Goal: Information Seeking & Learning: Learn about a topic

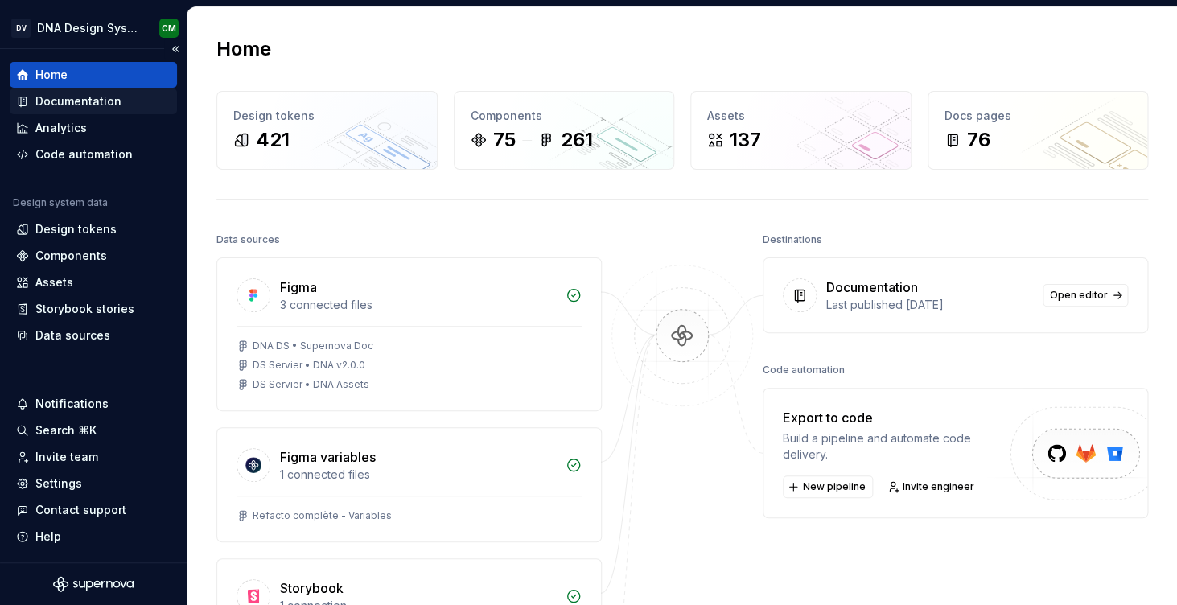
click at [96, 101] on div "Documentation" at bounding box center [78, 101] width 86 height 16
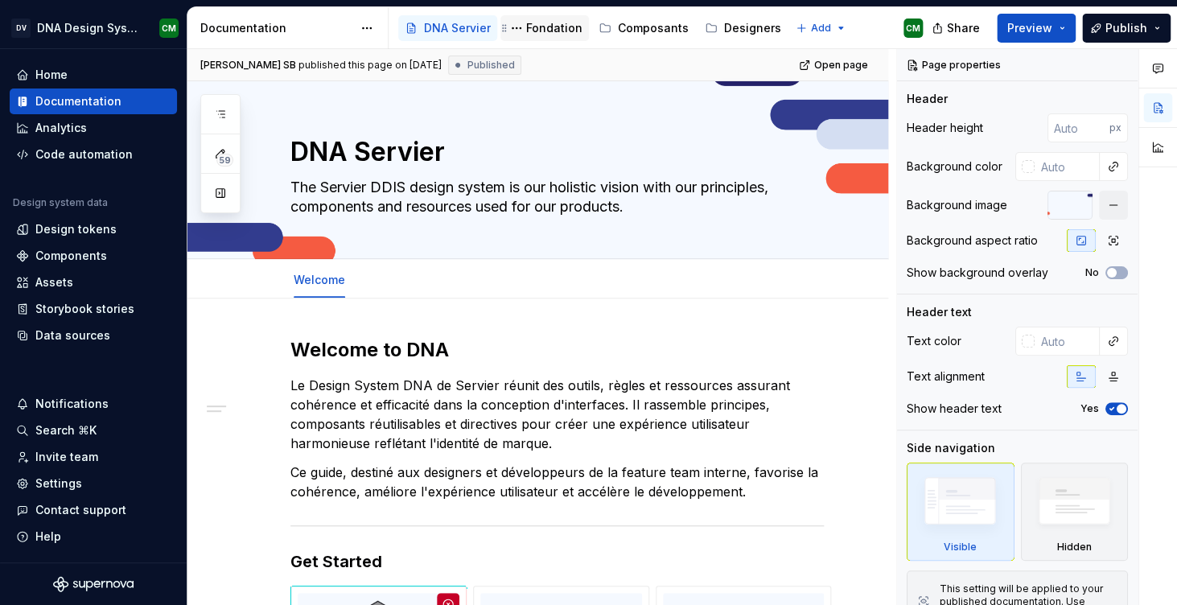
click at [541, 28] on div "Fondation" at bounding box center [554, 28] width 56 height 16
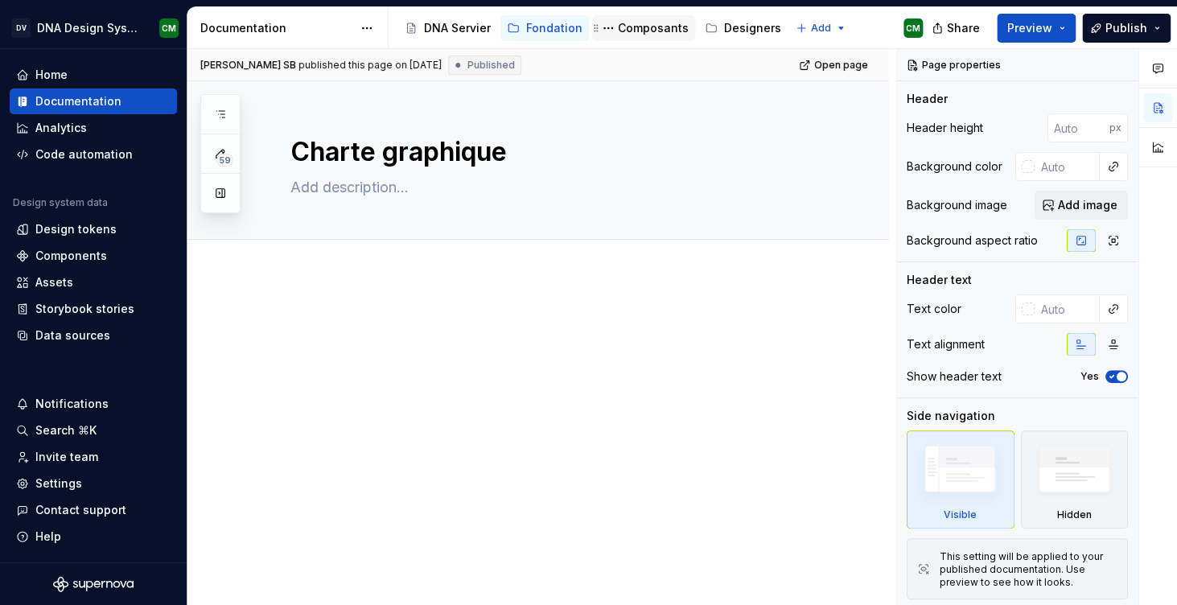
click at [637, 31] on div "Composants" at bounding box center [653, 28] width 71 height 16
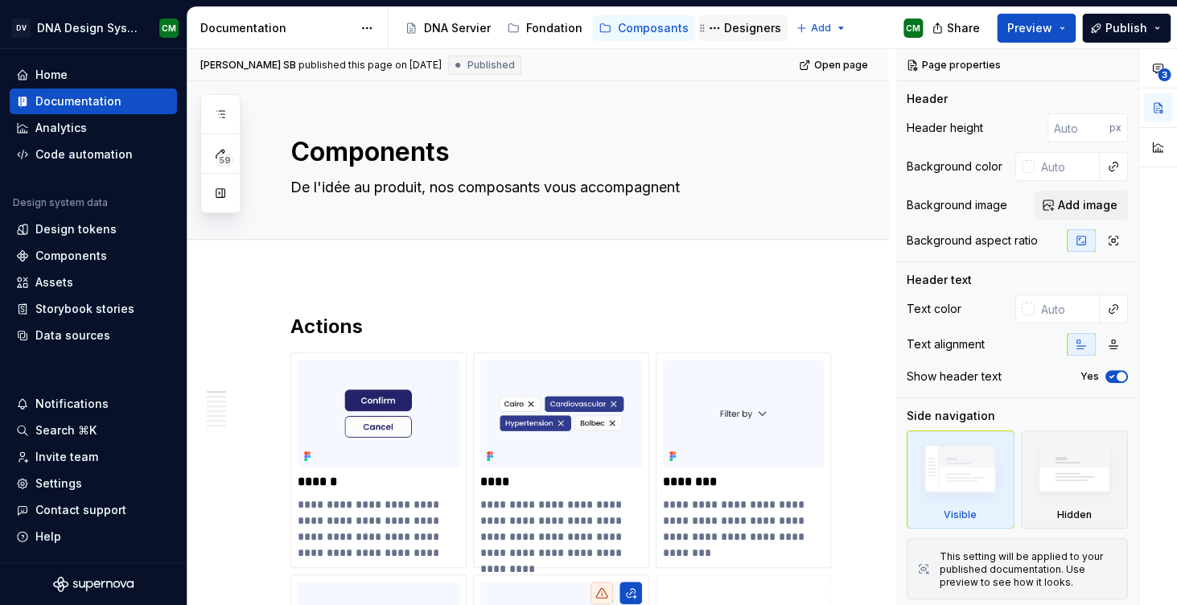
click at [742, 22] on div "Designers" at bounding box center [752, 28] width 57 height 16
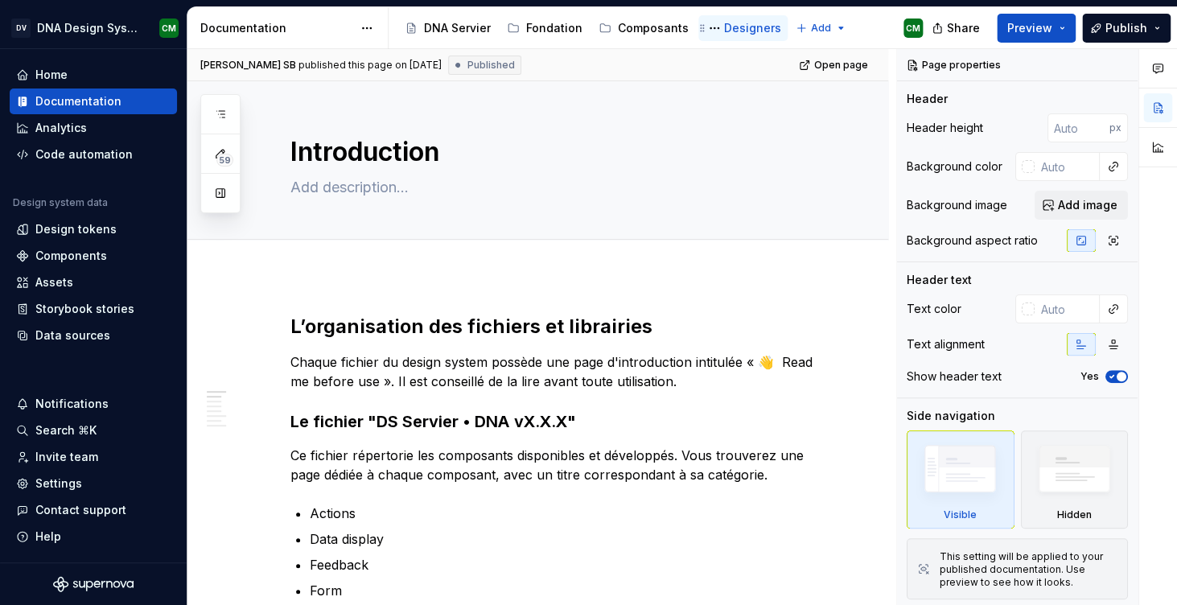
click at [720, 19] on div "Designers" at bounding box center [743, 28] width 76 height 19
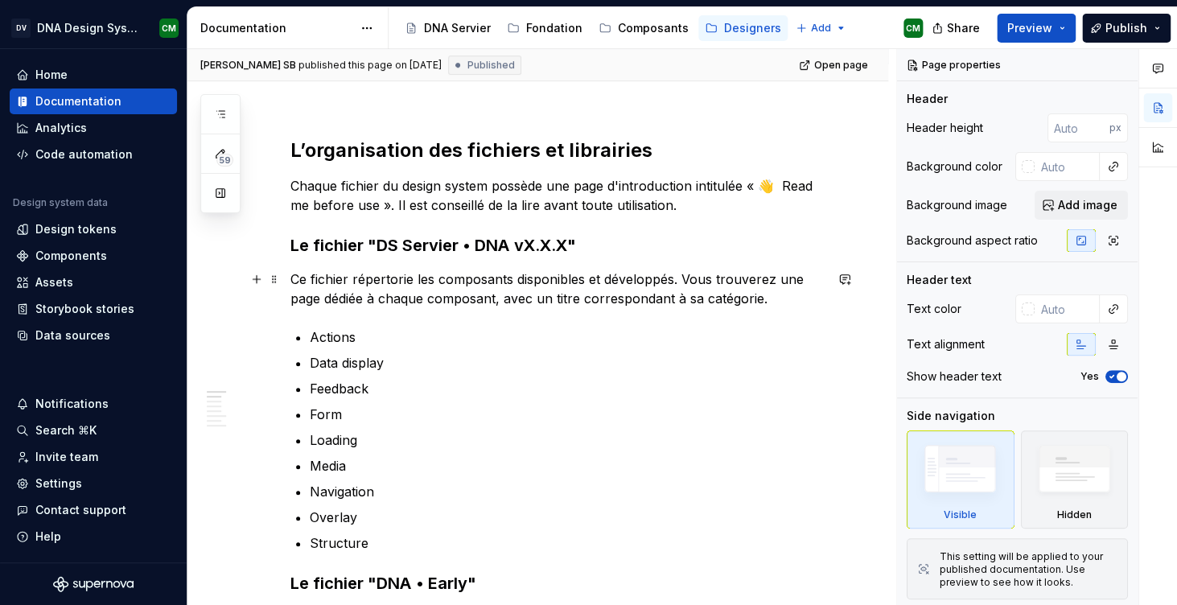
scroll to position [76, 0]
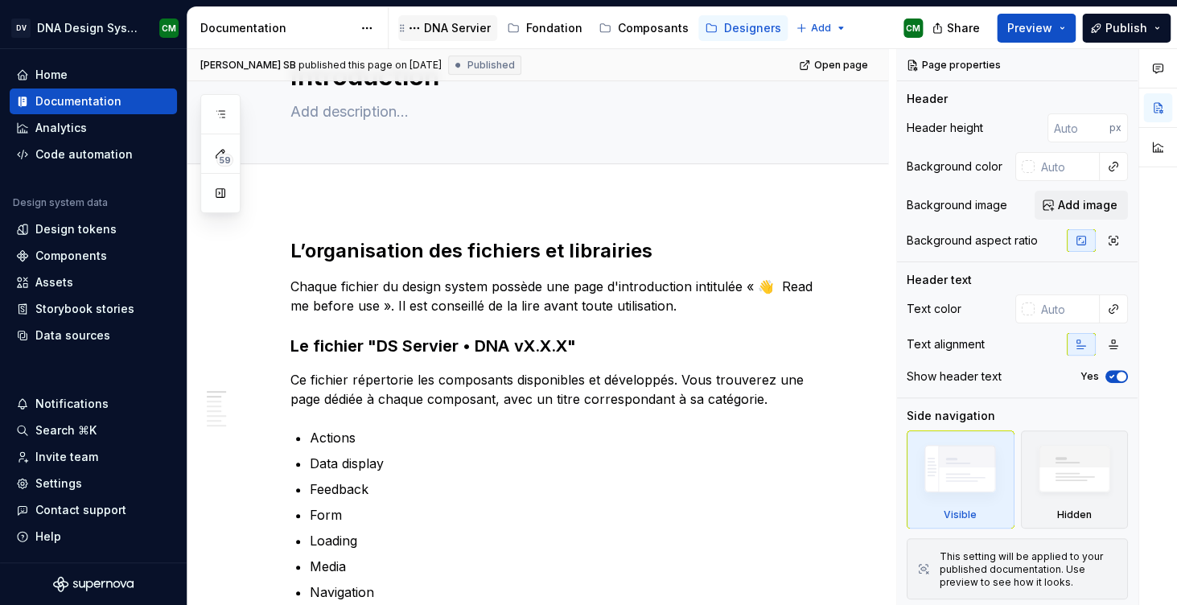
click at [463, 29] on div "DNA Servier" at bounding box center [457, 28] width 67 height 16
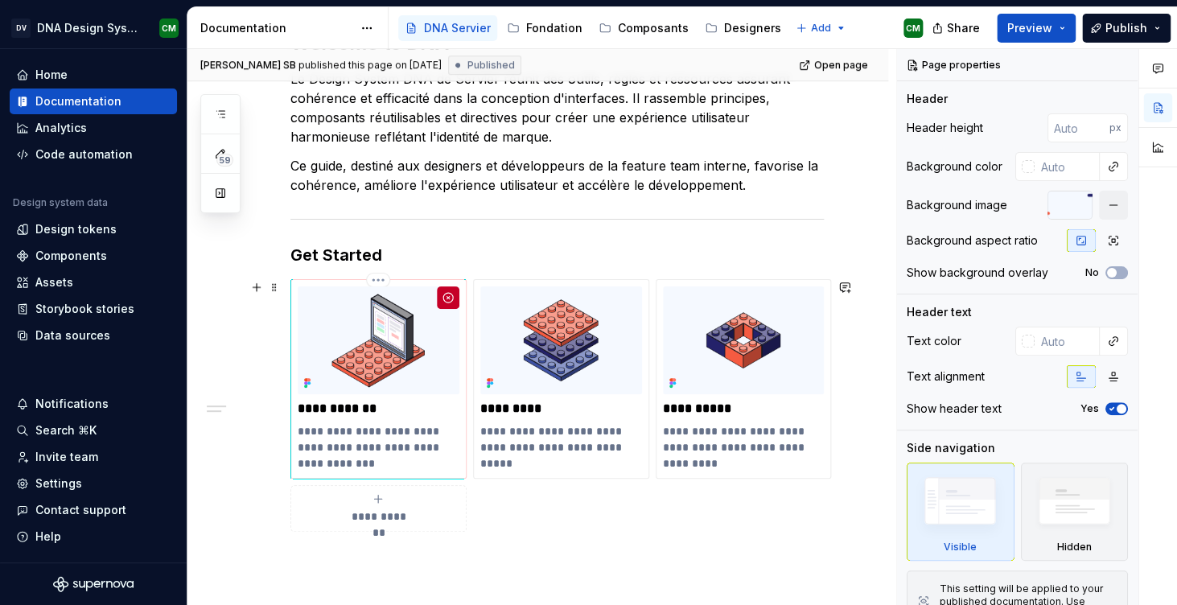
scroll to position [321, 0]
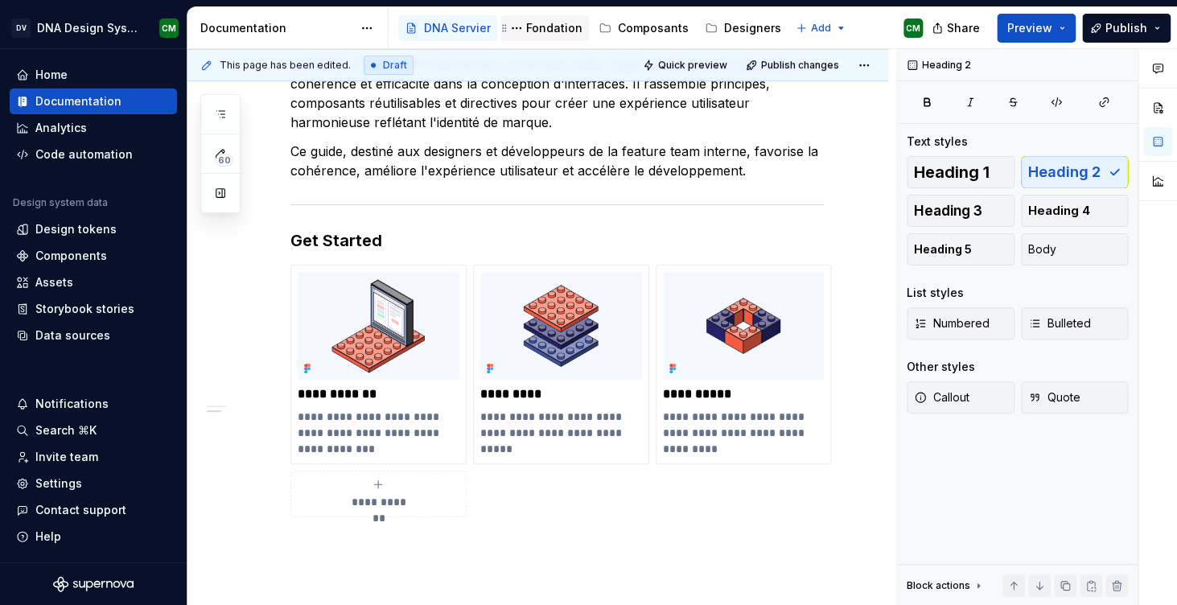
click at [556, 31] on div "Fondation" at bounding box center [554, 28] width 56 height 16
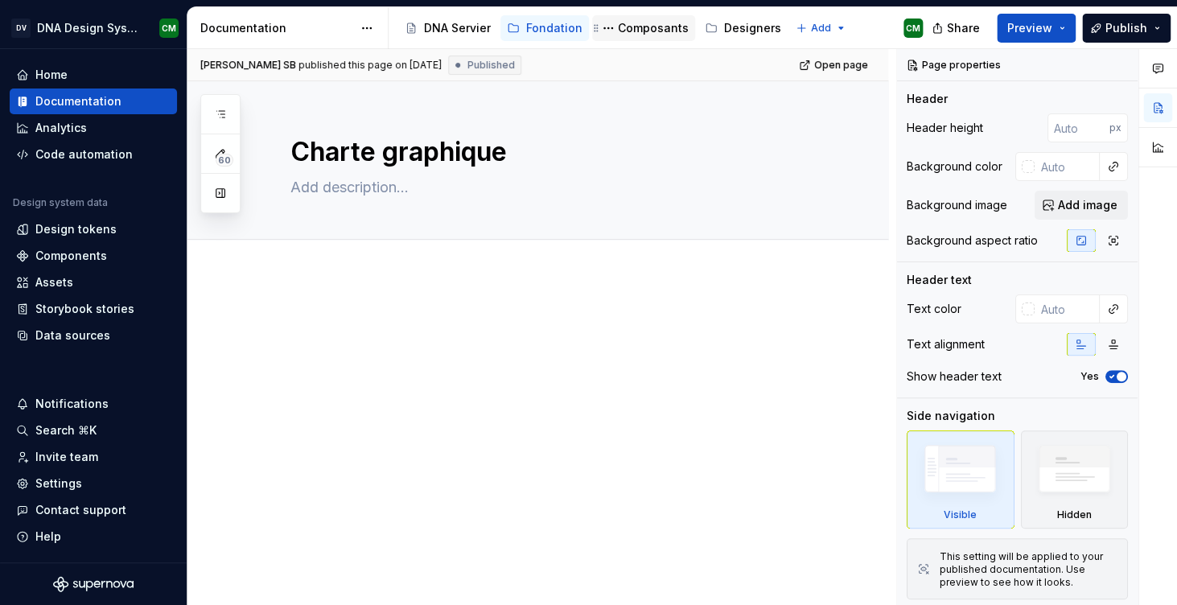
click at [636, 28] on div "Composants" at bounding box center [653, 28] width 71 height 16
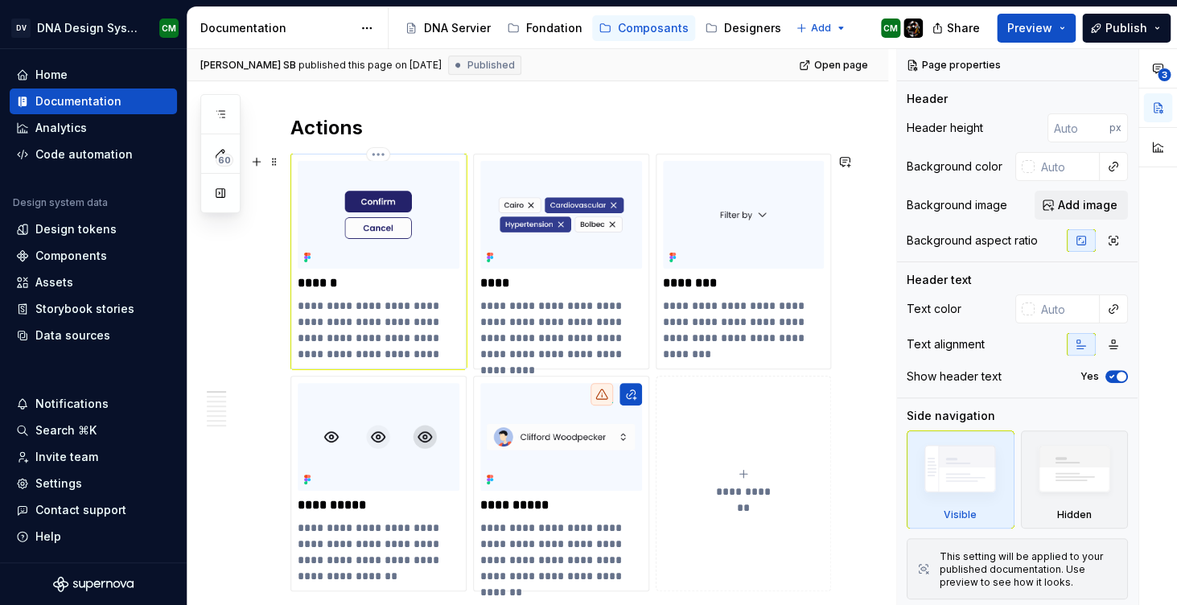
scroll to position [226, 0]
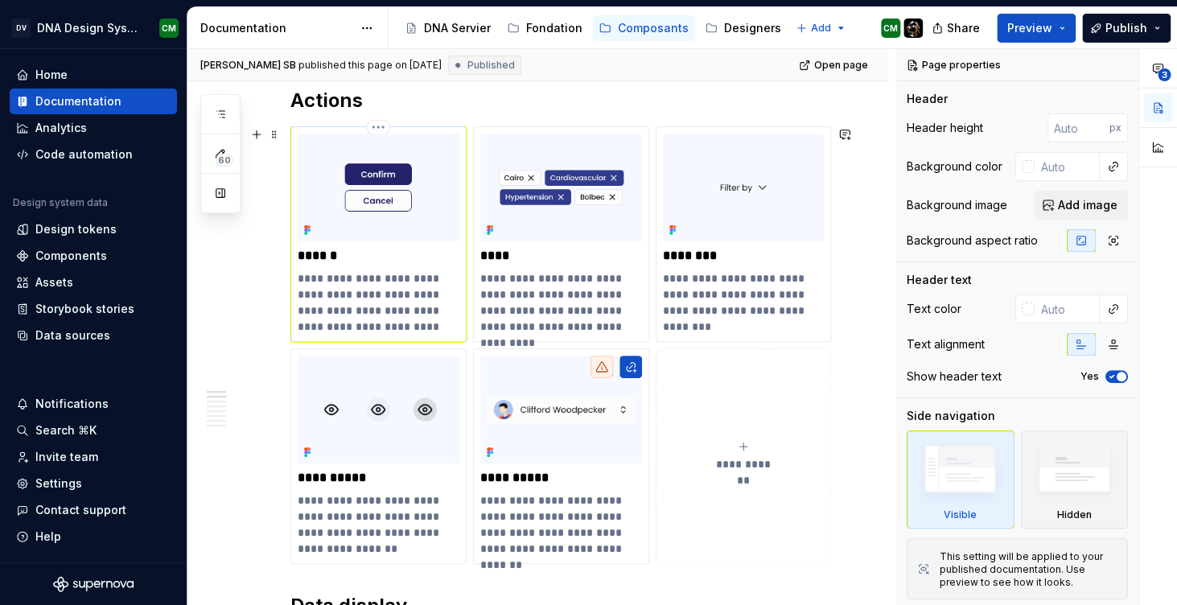
click at [391, 315] on p "**********" at bounding box center [379, 302] width 162 height 64
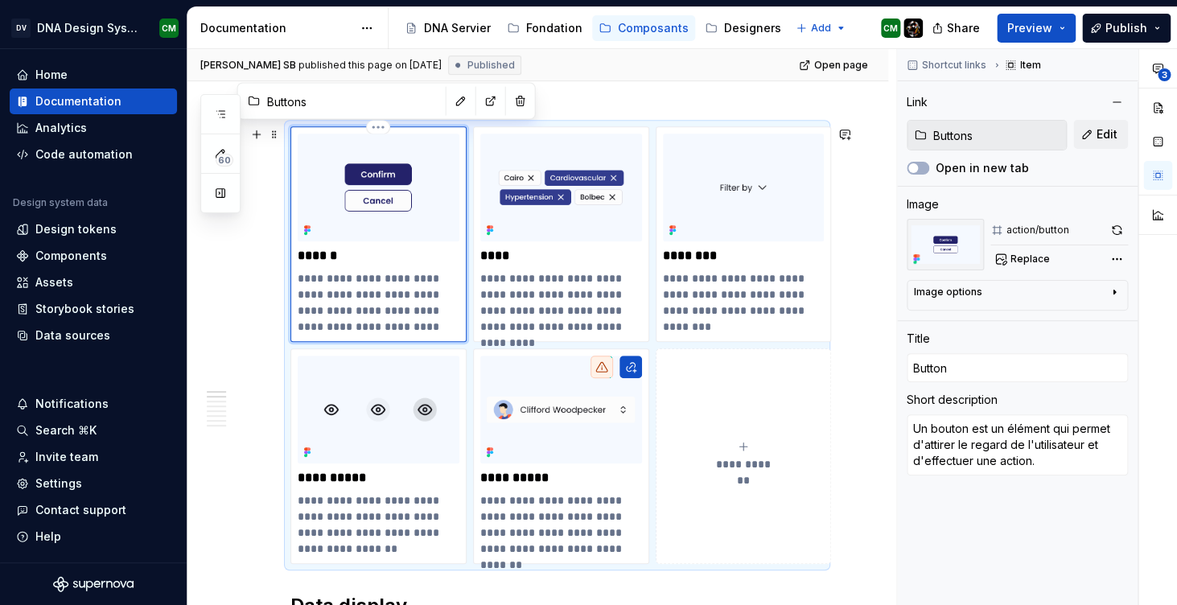
click at [315, 259] on p "******" at bounding box center [379, 256] width 162 height 16
click at [364, 187] on img at bounding box center [379, 188] width 162 height 108
click at [1065, 29] on button "Preview" at bounding box center [1036, 28] width 79 height 29
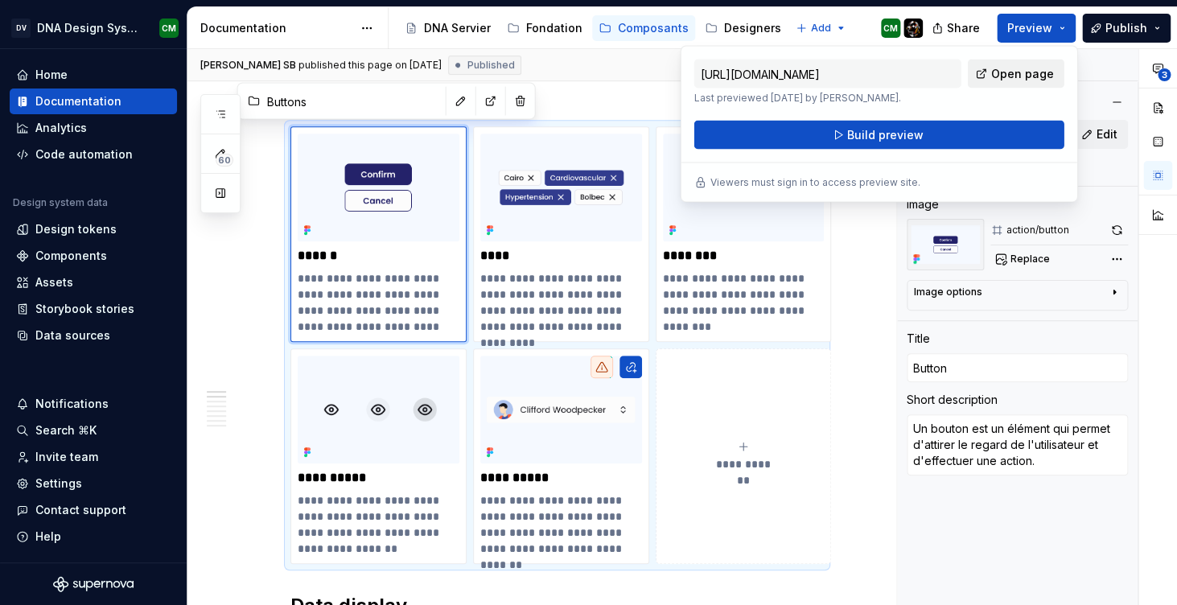
click at [1016, 76] on span "Open page" at bounding box center [1022, 74] width 63 height 16
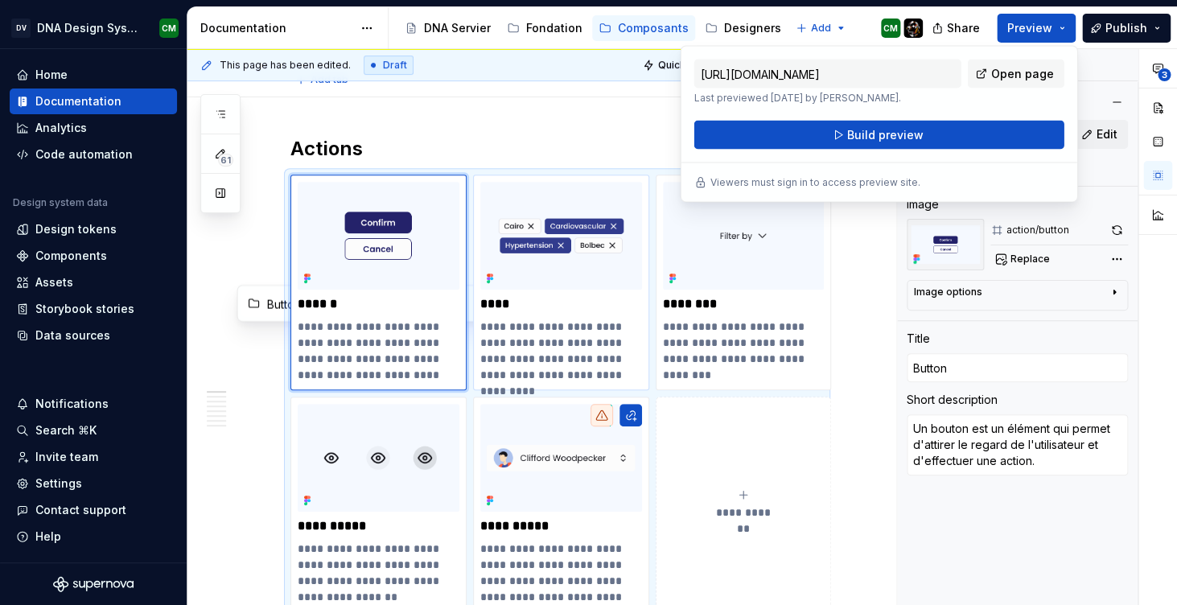
scroll to position [183, 0]
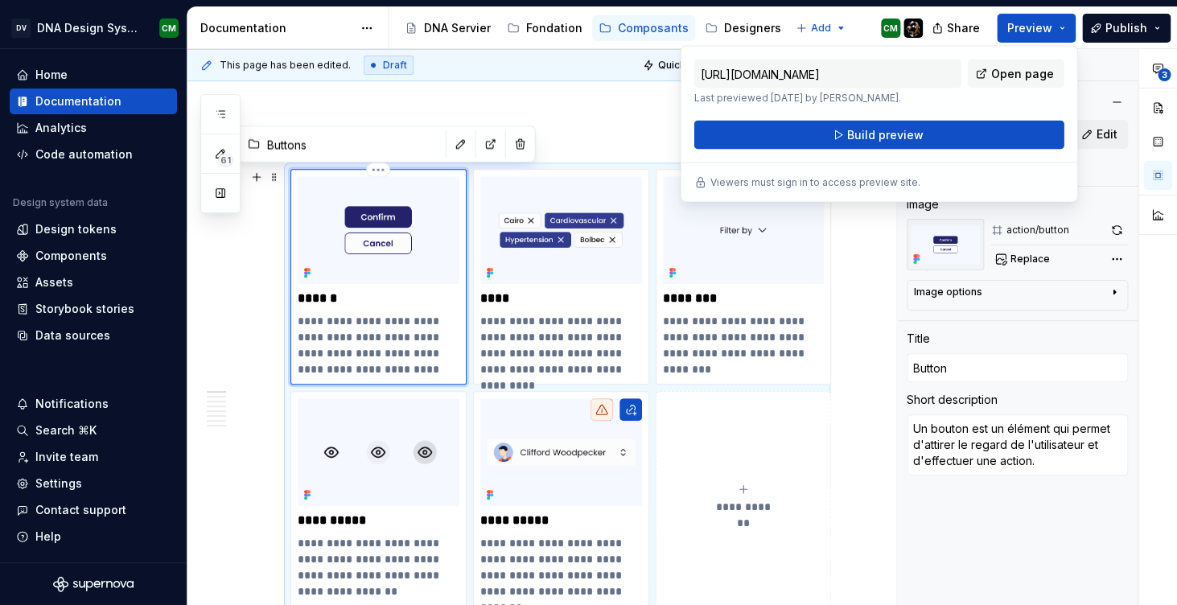
click at [326, 301] on p "******" at bounding box center [379, 298] width 162 height 16
click at [480, 147] on button "button" at bounding box center [490, 144] width 23 height 23
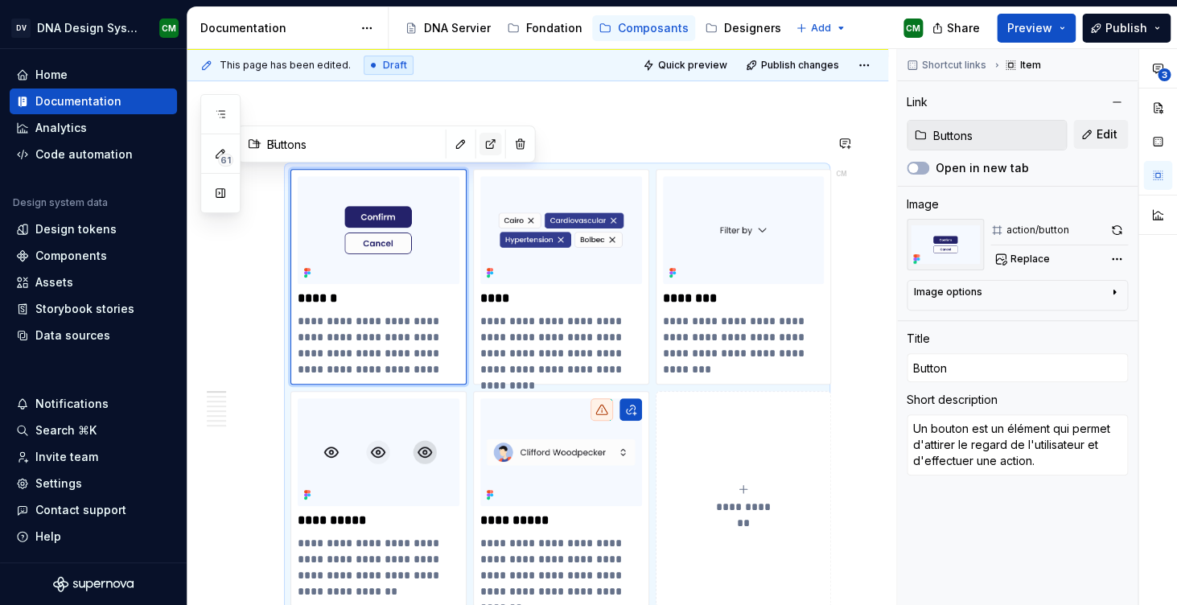
type textarea "*"
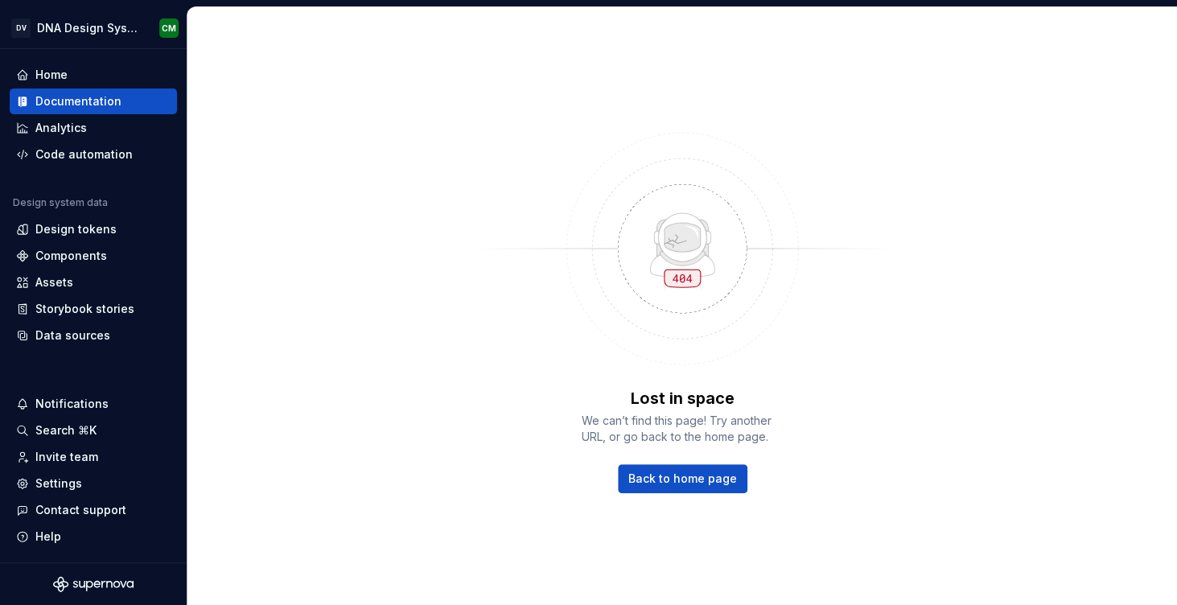
click at [685, 236] on img at bounding box center [682, 248] width 418 height 257
click at [673, 488] on link "Back to home page" at bounding box center [683, 478] width 130 height 29
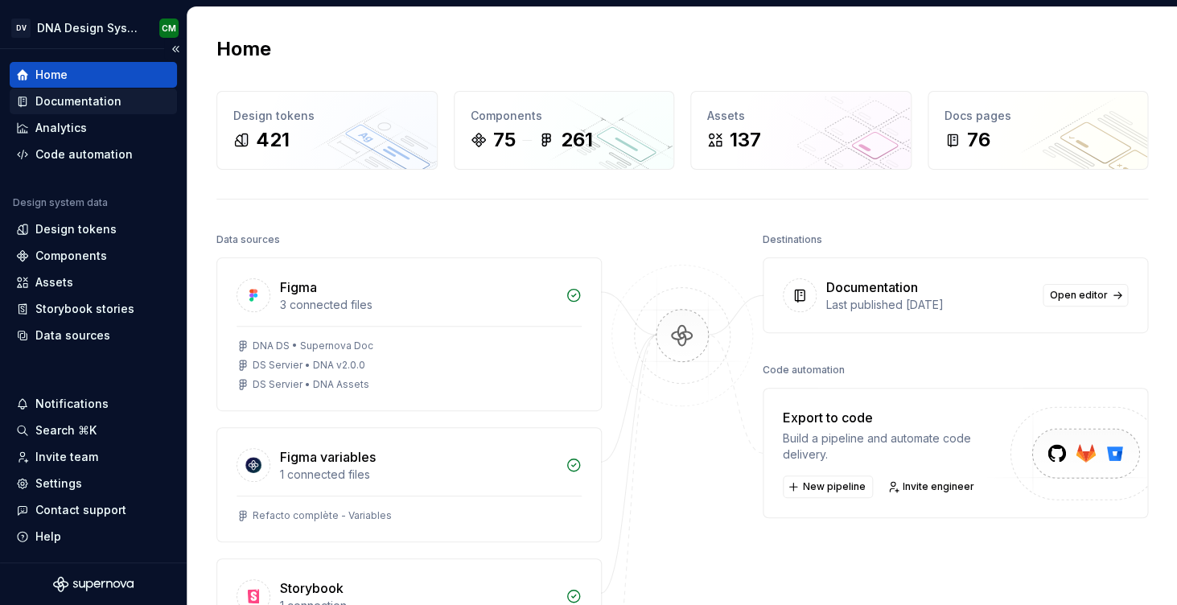
click at [97, 104] on div "Documentation" at bounding box center [78, 101] width 86 height 16
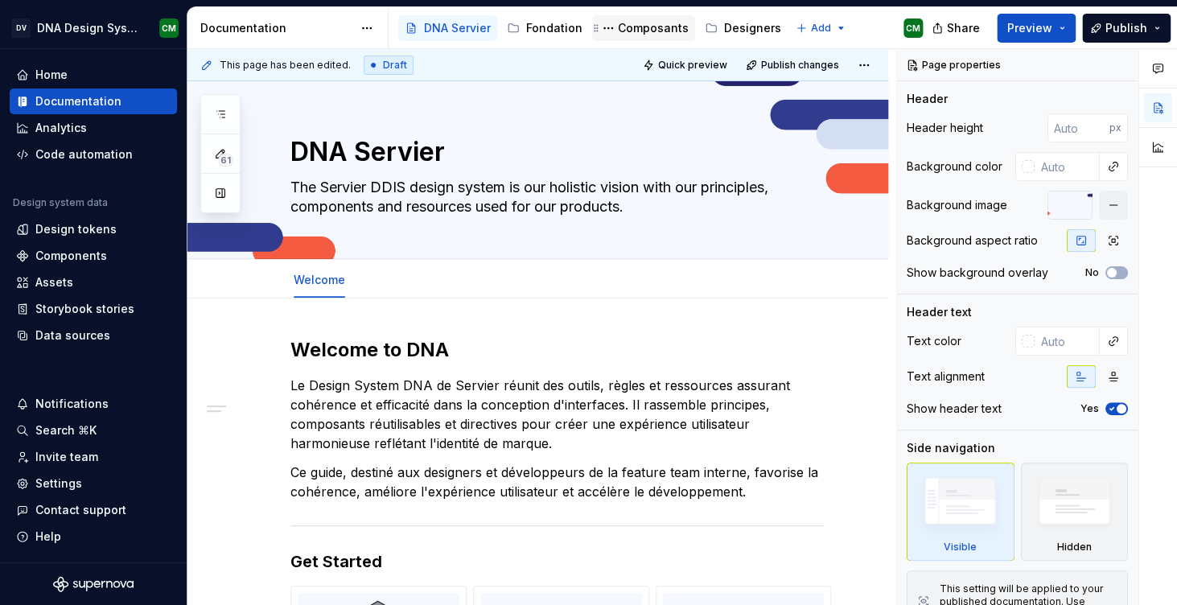
click at [635, 19] on div "Composants" at bounding box center [644, 28] width 90 height 19
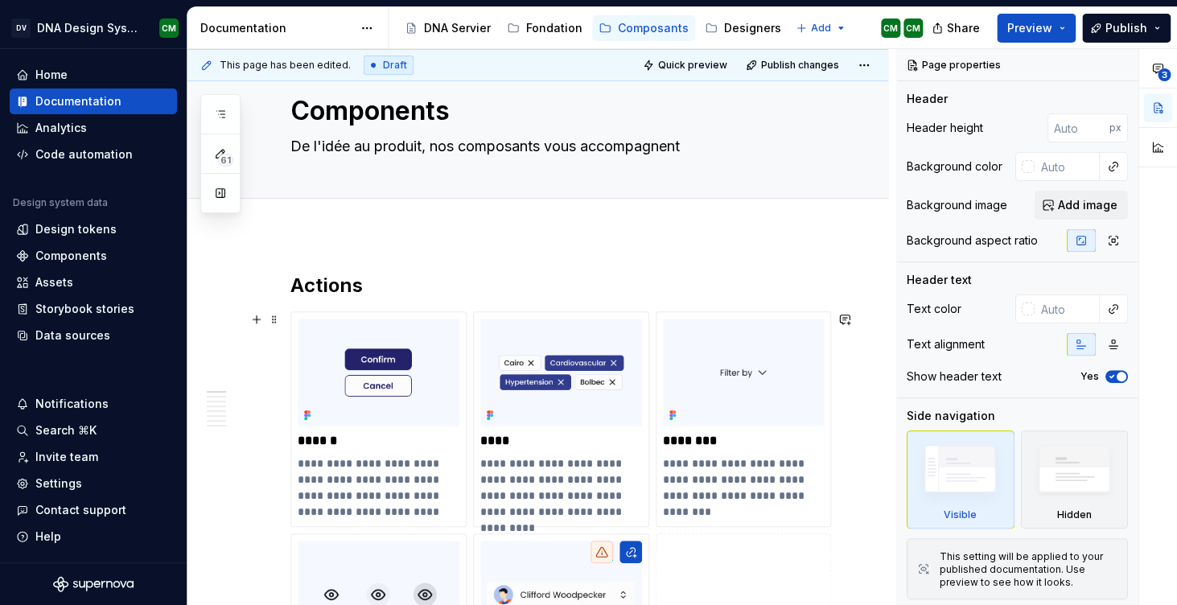
scroll to position [68, 0]
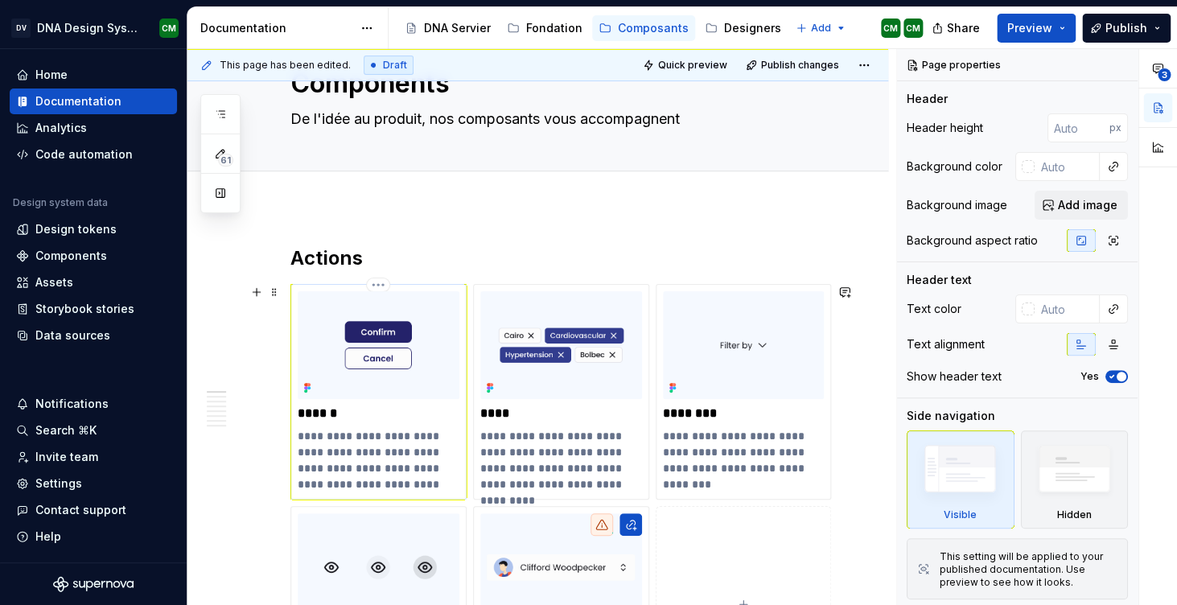
click at [312, 422] on p "******" at bounding box center [379, 413] width 162 height 16
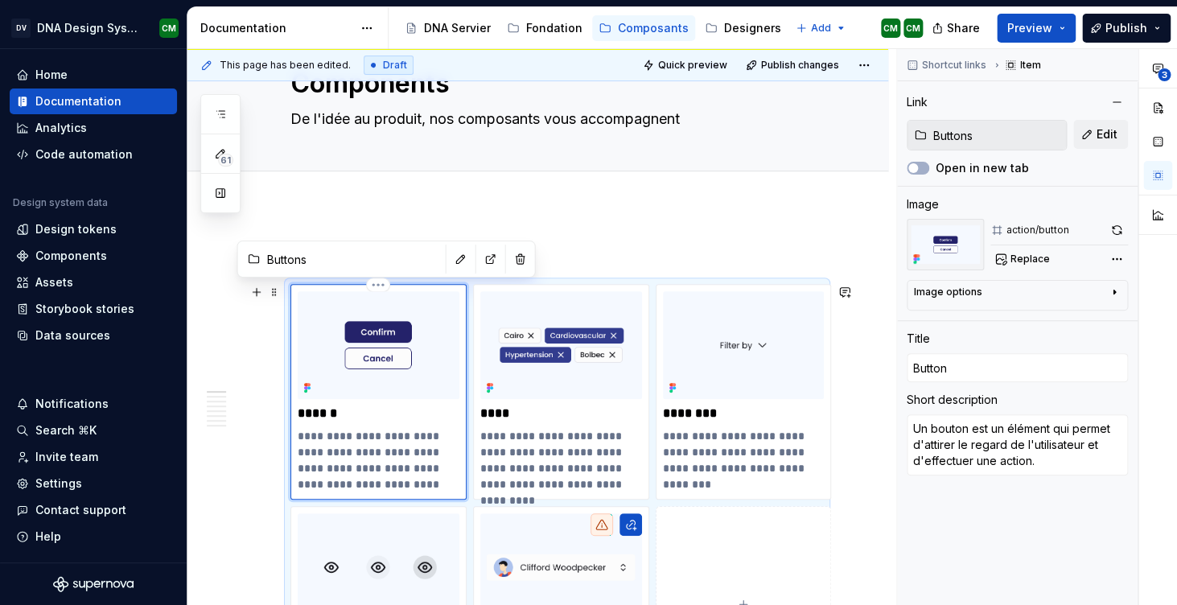
click at [339, 351] on img at bounding box center [379, 345] width 162 height 108
click at [289, 260] on input "Buttons" at bounding box center [352, 259] width 182 height 29
click at [273, 260] on span at bounding box center [274, 258] width 13 height 23
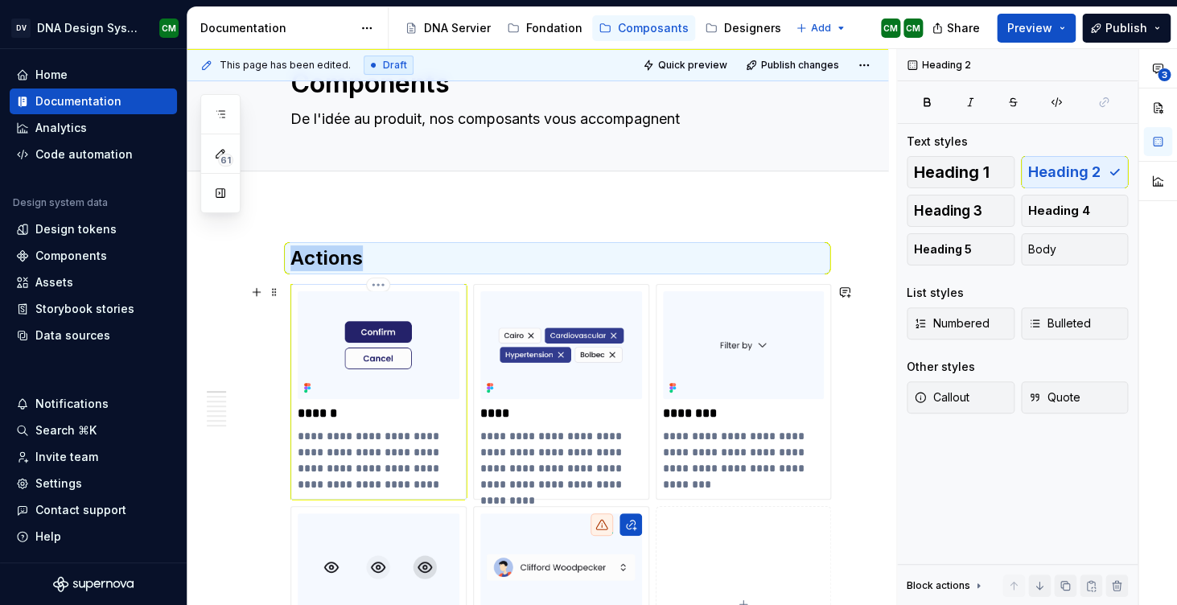
click at [347, 366] on img at bounding box center [379, 345] width 162 height 108
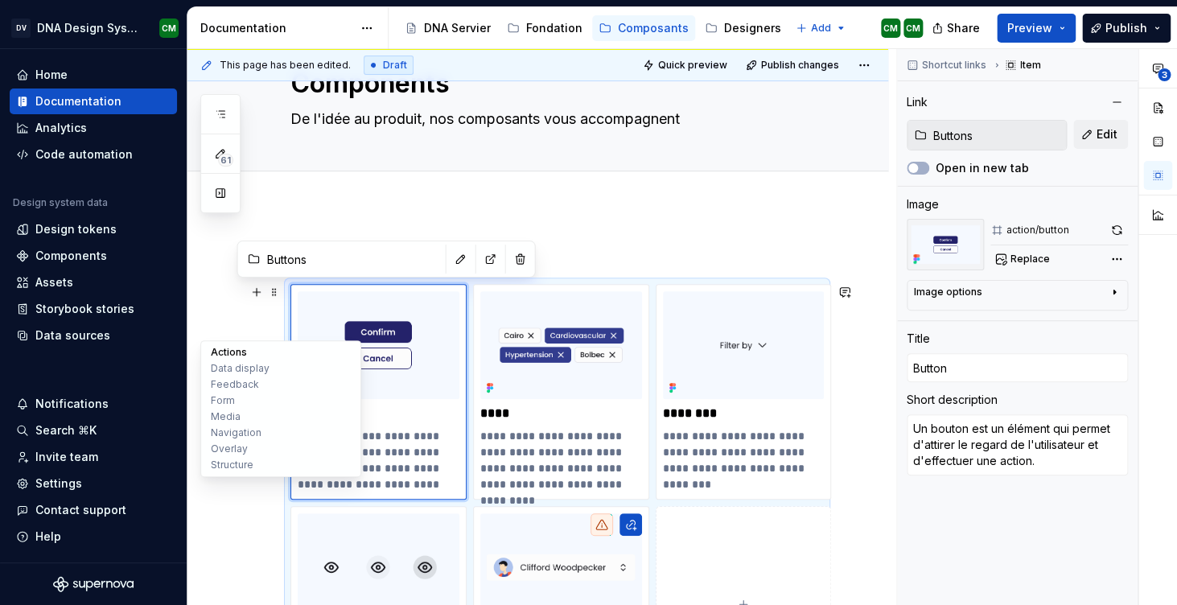
click at [232, 354] on button "Actions" at bounding box center [280, 352] width 153 height 16
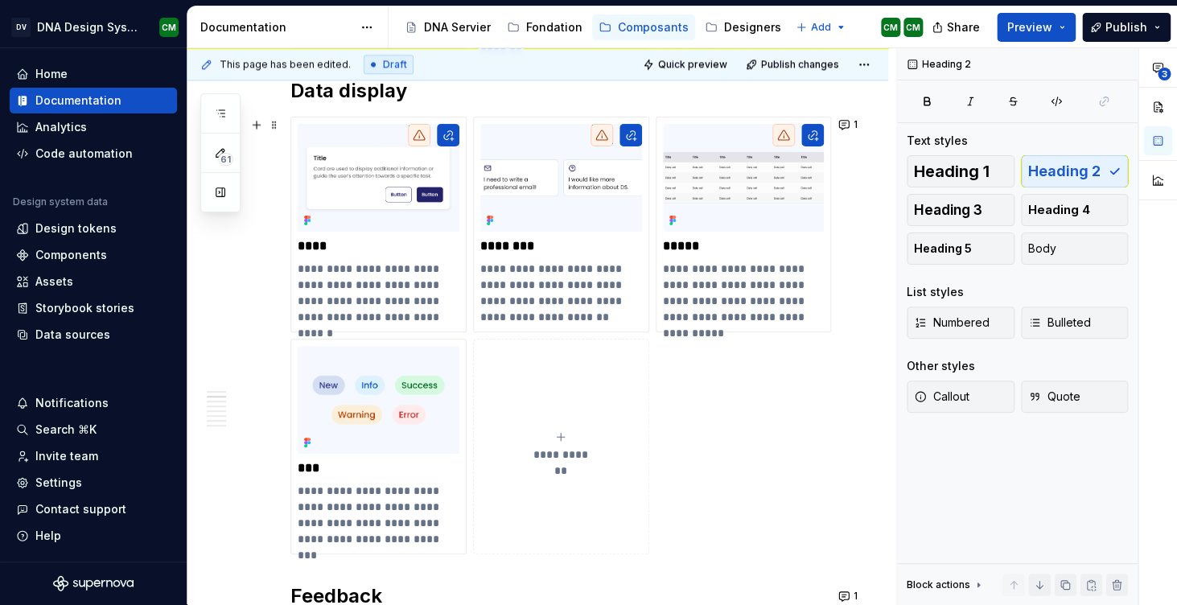
scroll to position [667, 0]
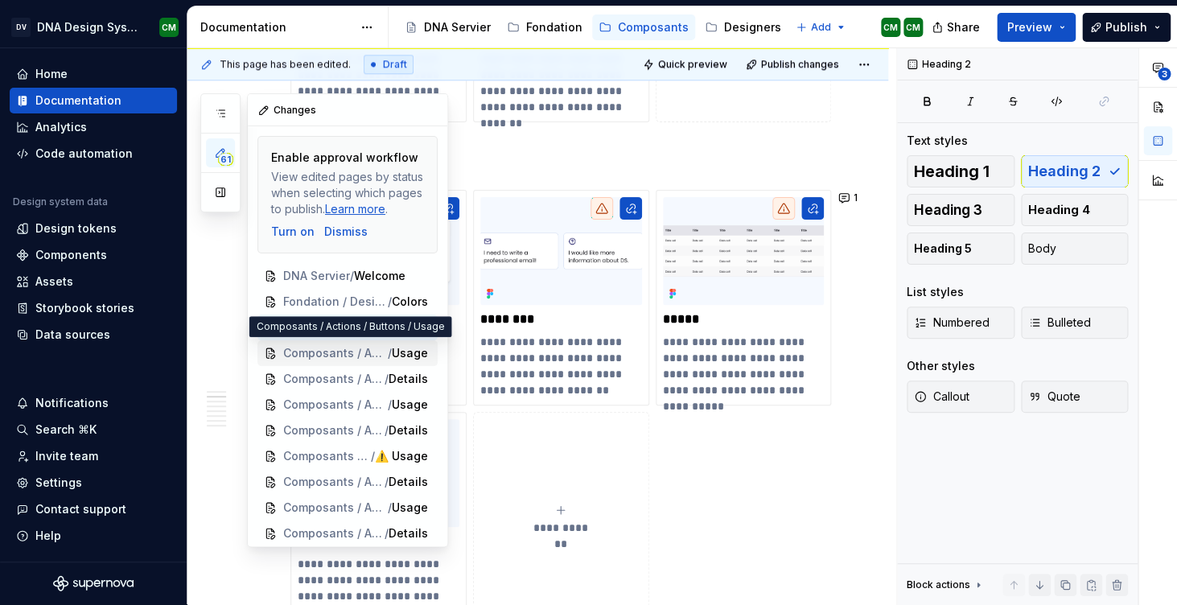
click at [373, 360] on span "Composants / Actions / Buttons" at bounding box center [335, 353] width 105 height 16
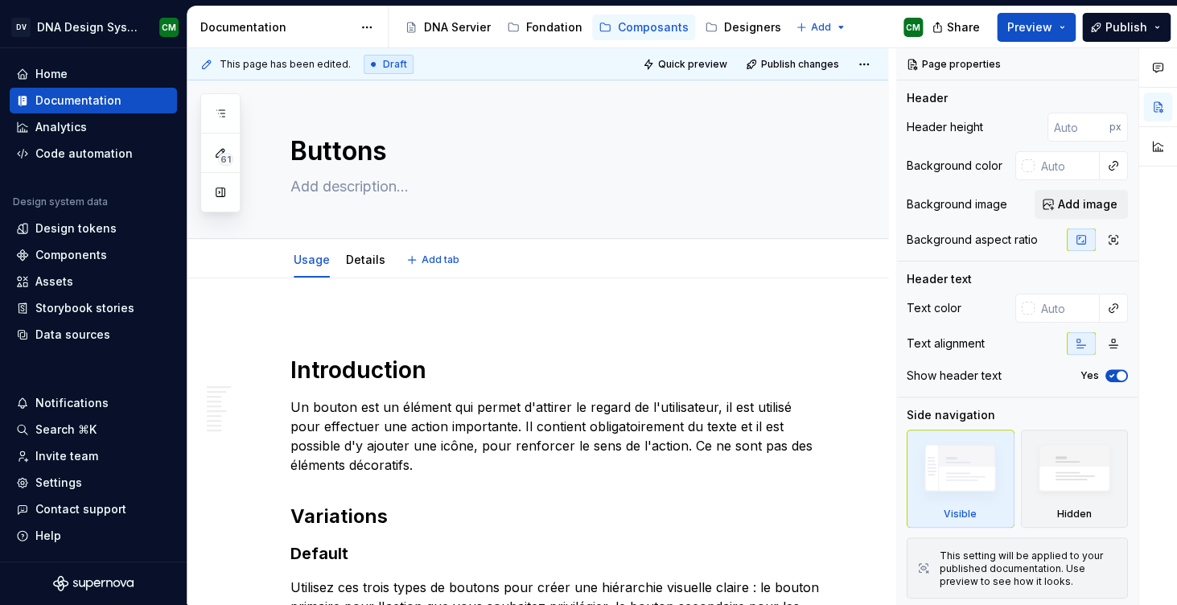
type textarea "*"
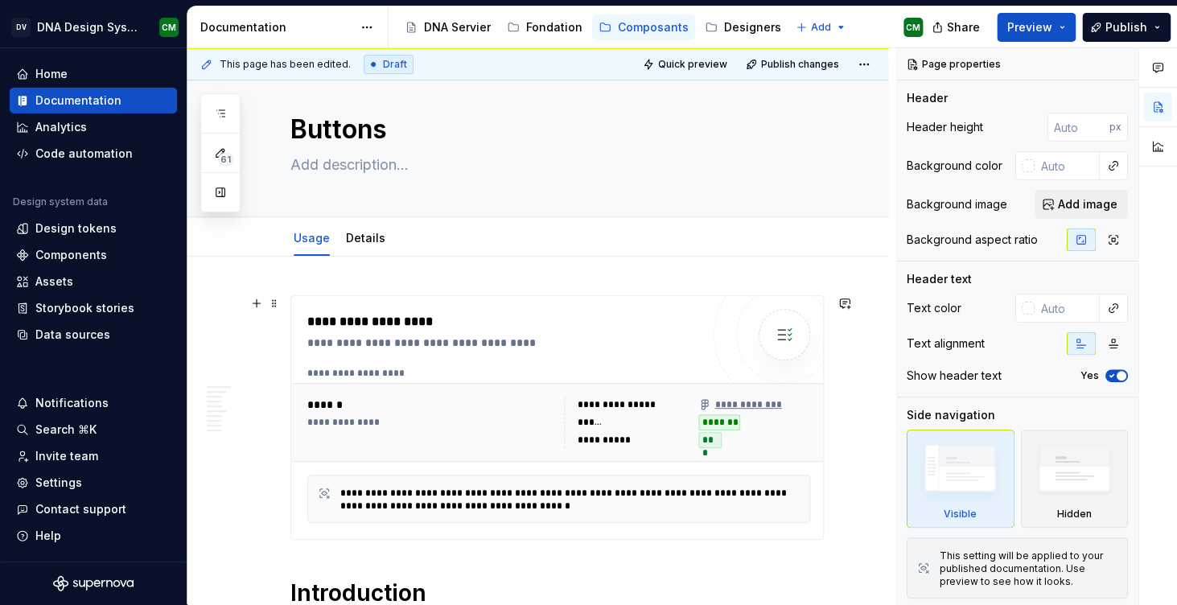
scroll to position [56, 0]
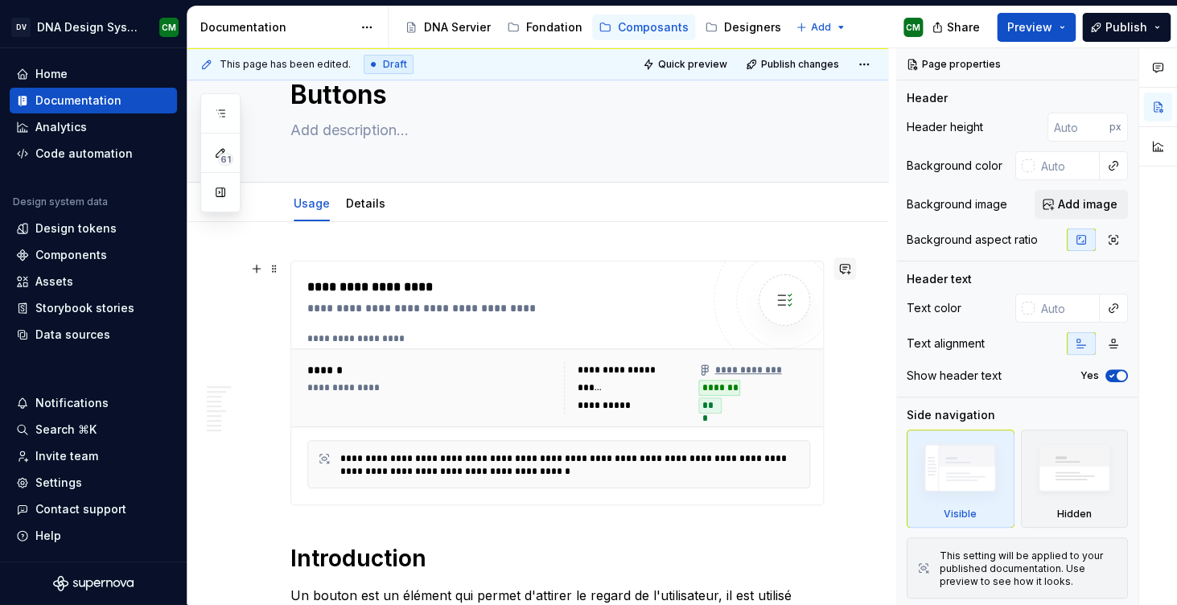
click at [851, 274] on button "button" at bounding box center [844, 268] width 23 height 23
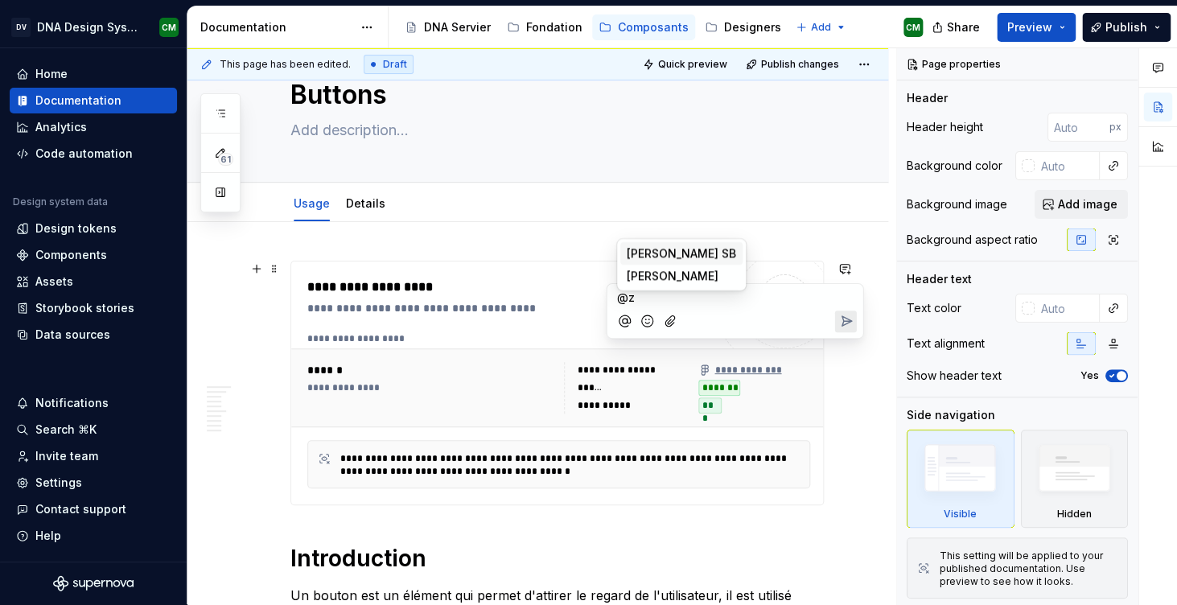
click at [656, 252] on span "[PERSON_NAME] SB" at bounding box center [681, 253] width 109 height 16
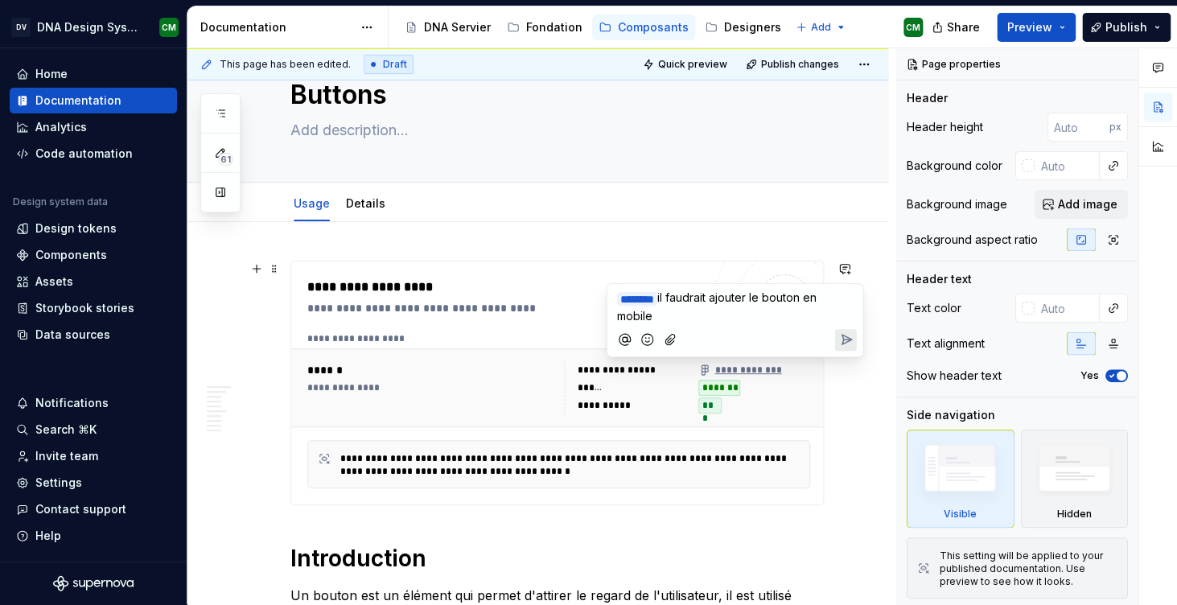
click at [850, 339] on icon "Send" at bounding box center [847, 340] width 10 height 10
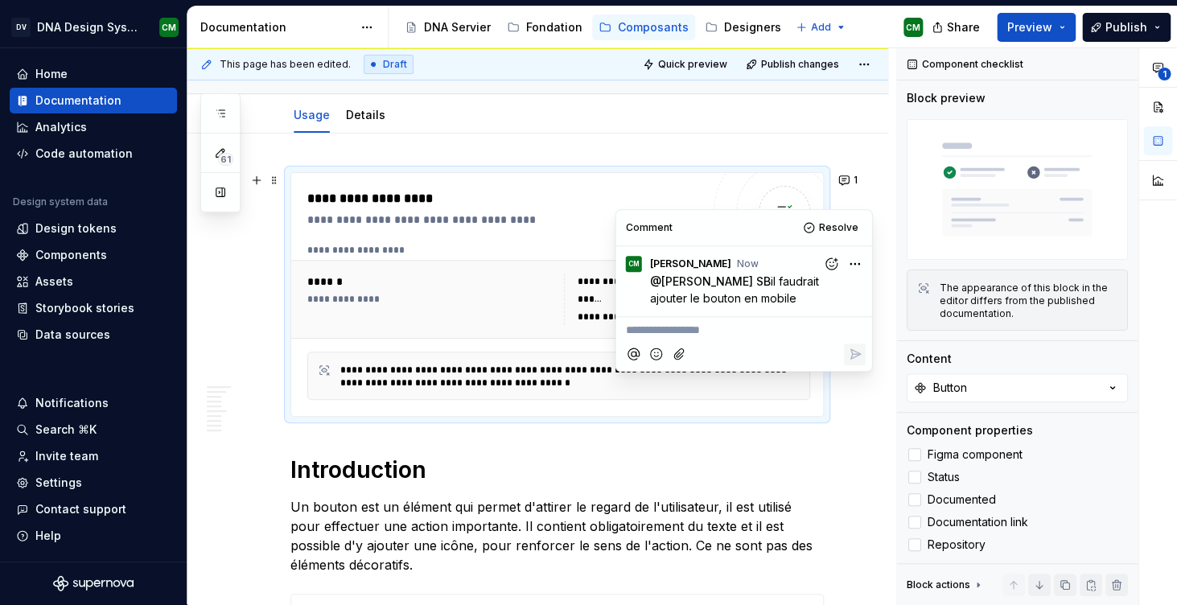
scroll to position [207, 0]
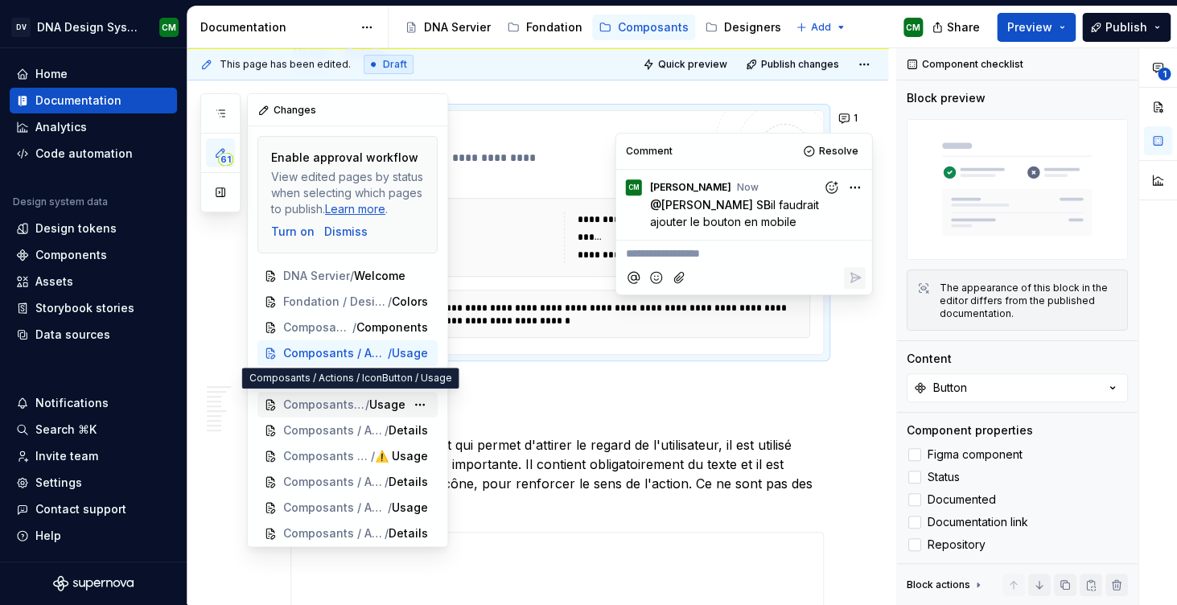
click at [331, 400] on span "Composants / Actions / IconButton" at bounding box center [324, 405] width 82 height 16
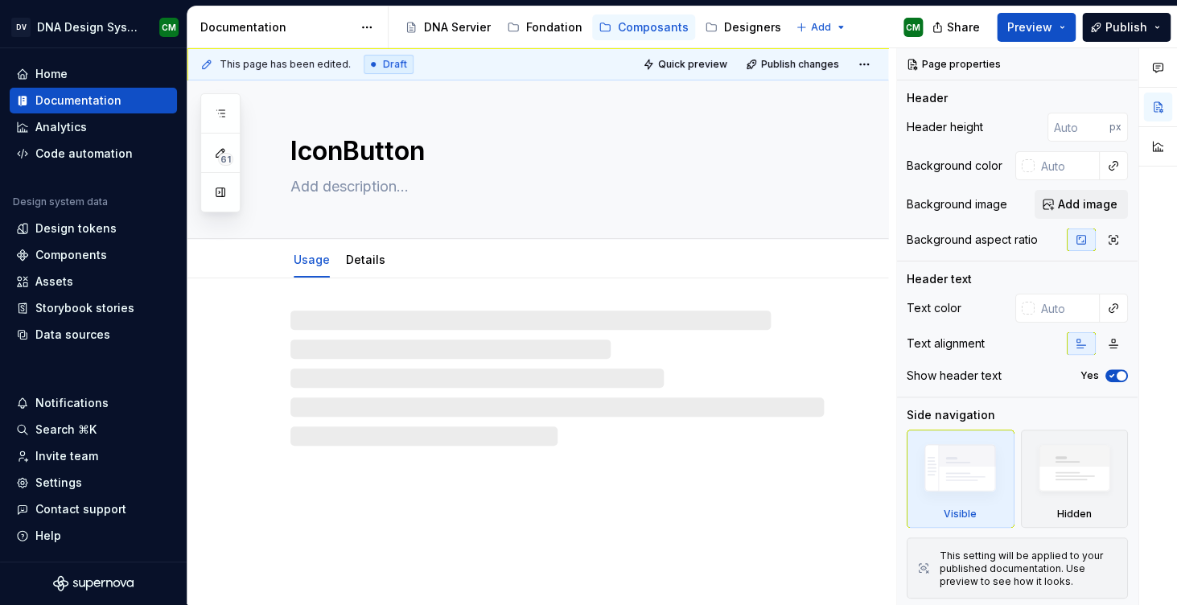
type textarea "*"
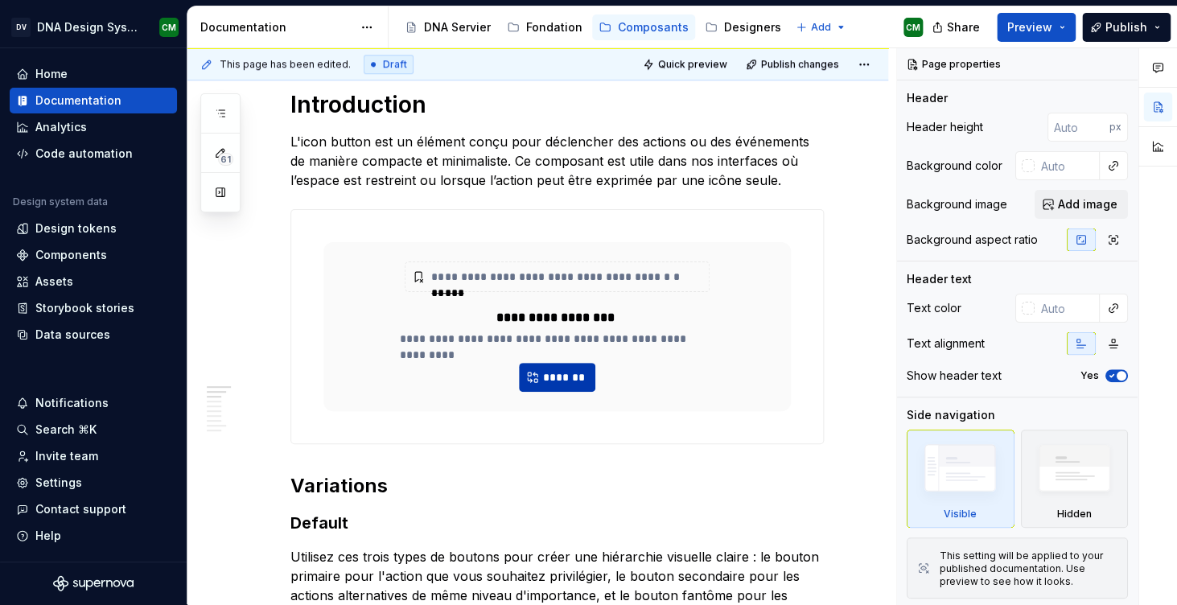
scroll to position [515, 0]
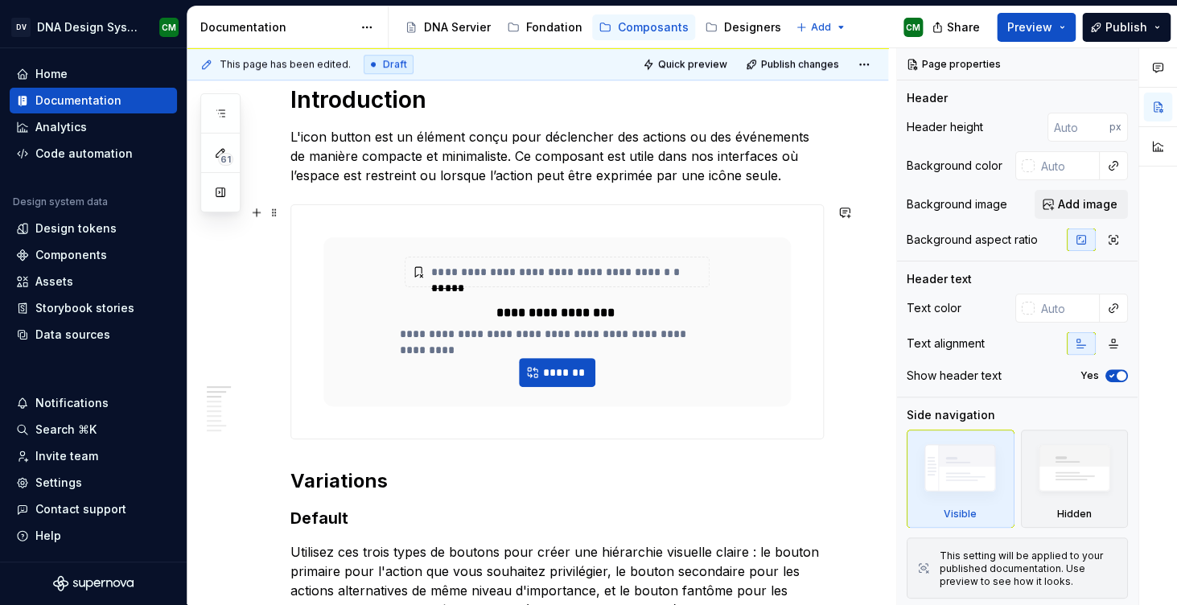
click at [842, 223] on span at bounding box center [844, 212] width 23 height 23
click at [851, 214] on button "button" at bounding box center [844, 212] width 23 height 23
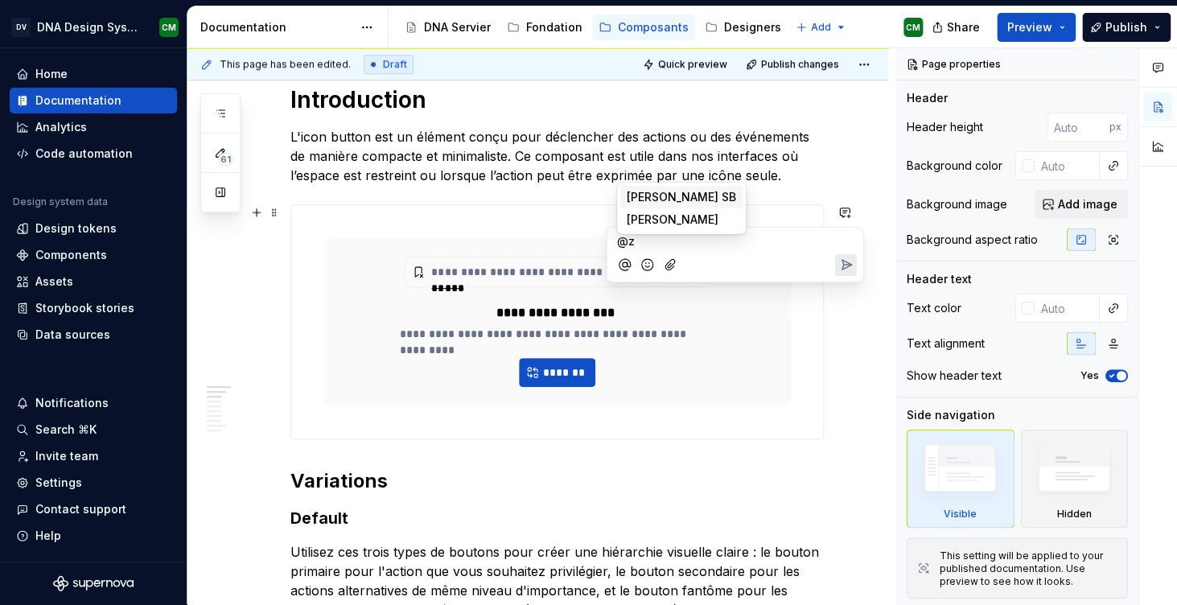
click at [665, 193] on span "[PERSON_NAME] SB" at bounding box center [681, 197] width 109 height 16
click at [842, 262] on icon "Send" at bounding box center [847, 266] width 10 height 10
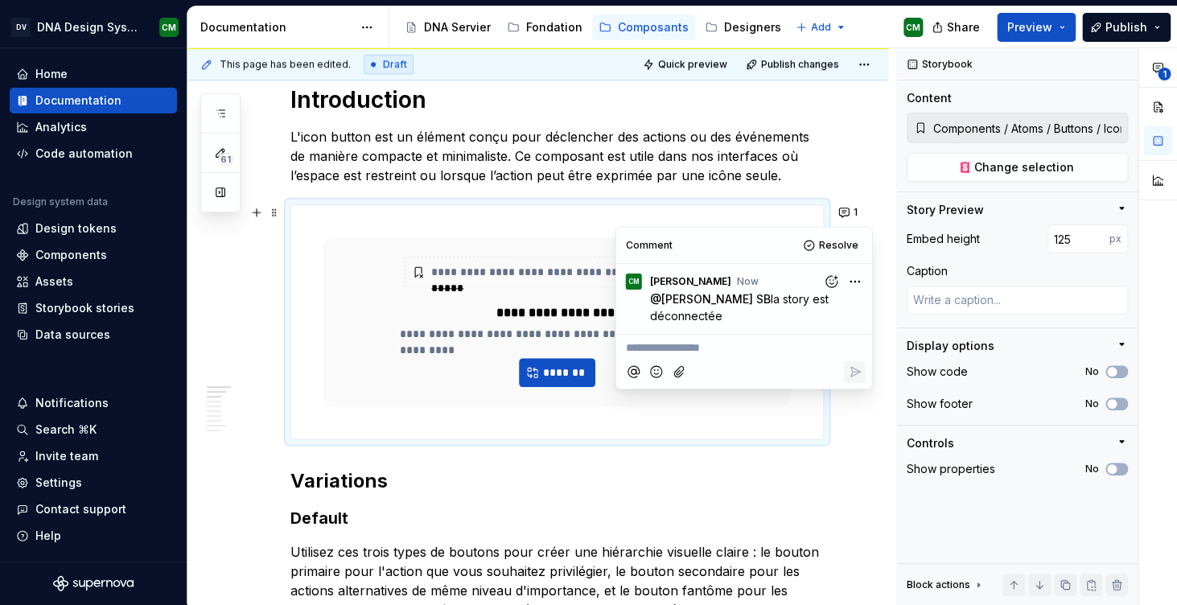
type textarea "*"
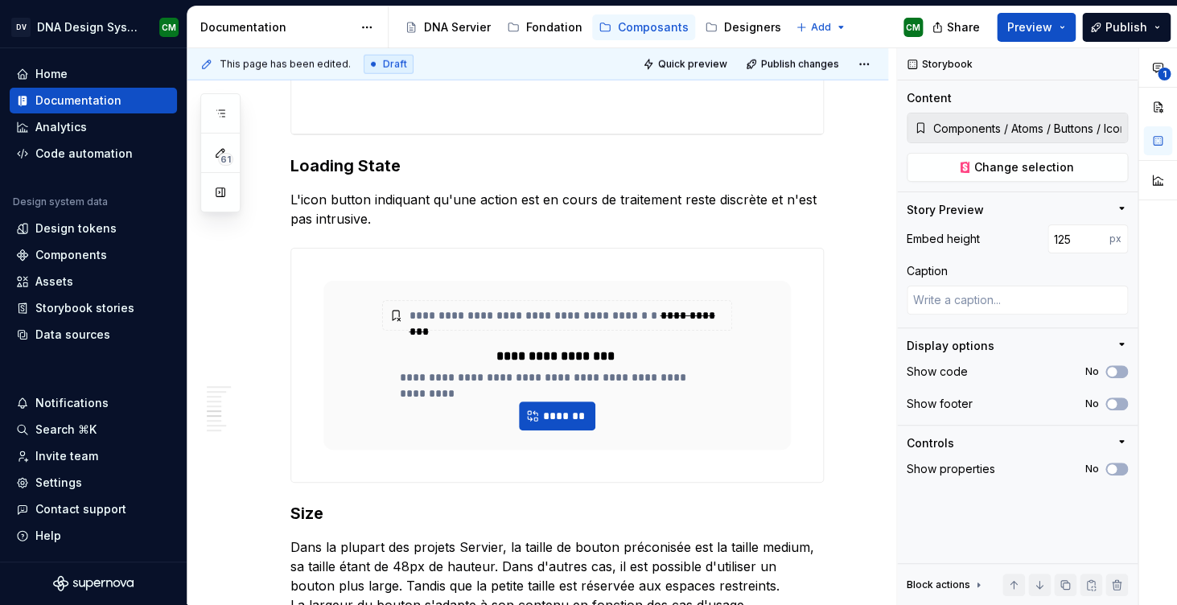
scroll to position [1751, 0]
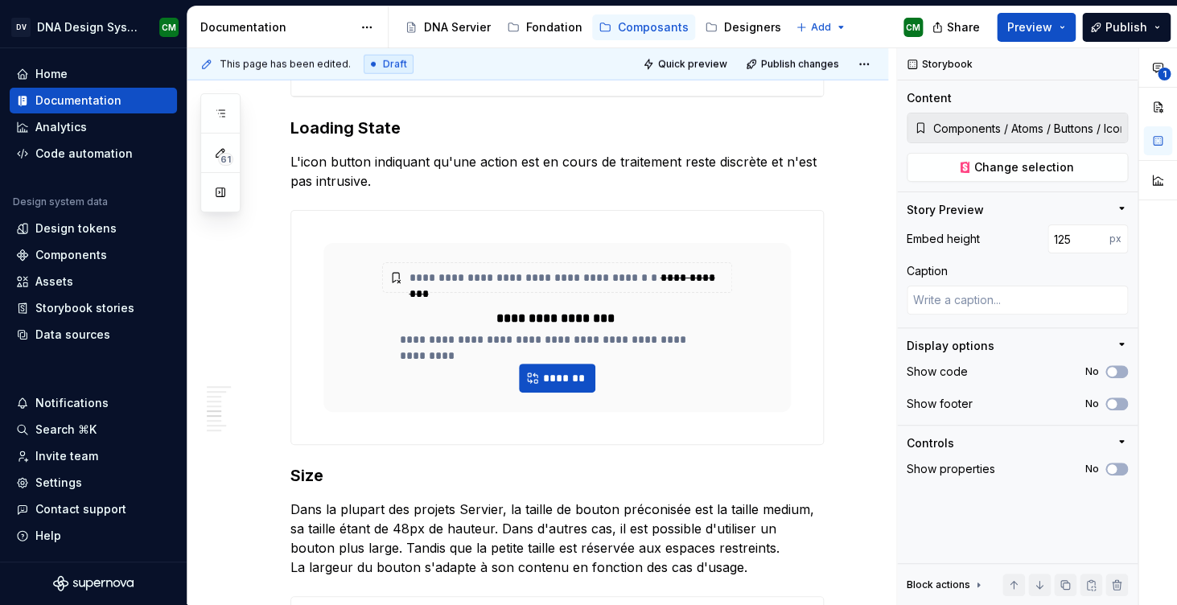
click at [836, 150] on div "**********" at bounding box center [537, 54] width 701 height 3053
click at [845, 220] on button "button" at bounding box center [844, 218] width 23 height 23
click at [851, 264] on icon "Send" at bounding box center [845, 270] width 16 height 16
type textarea "*"
type input "Components / Atoms / Buttons / IconButton / Loading State"
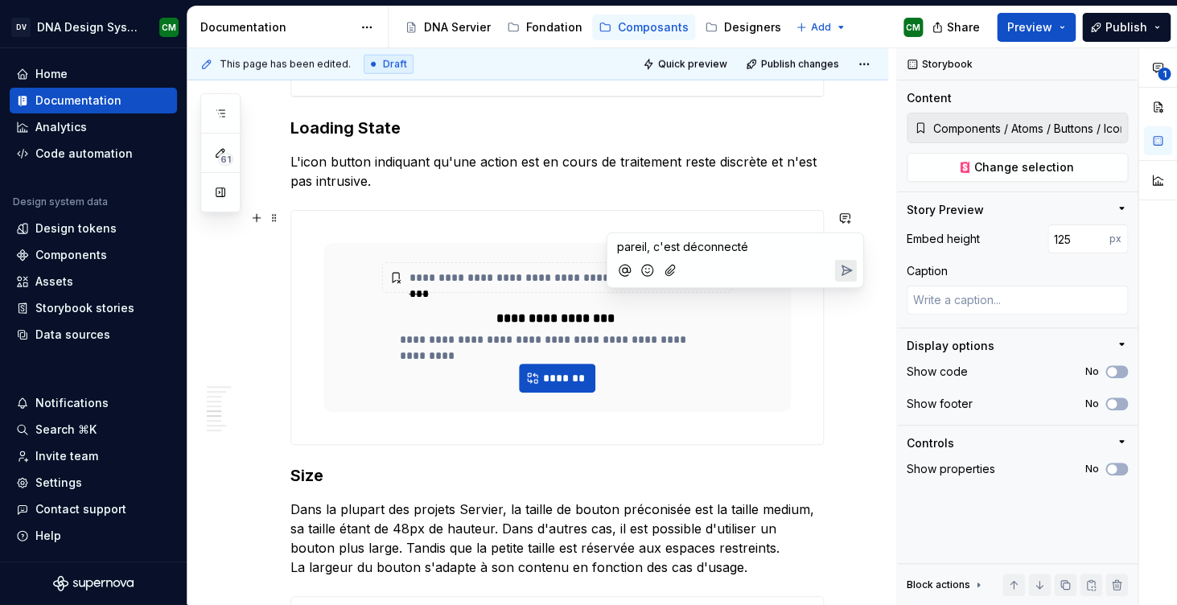
type input "131"
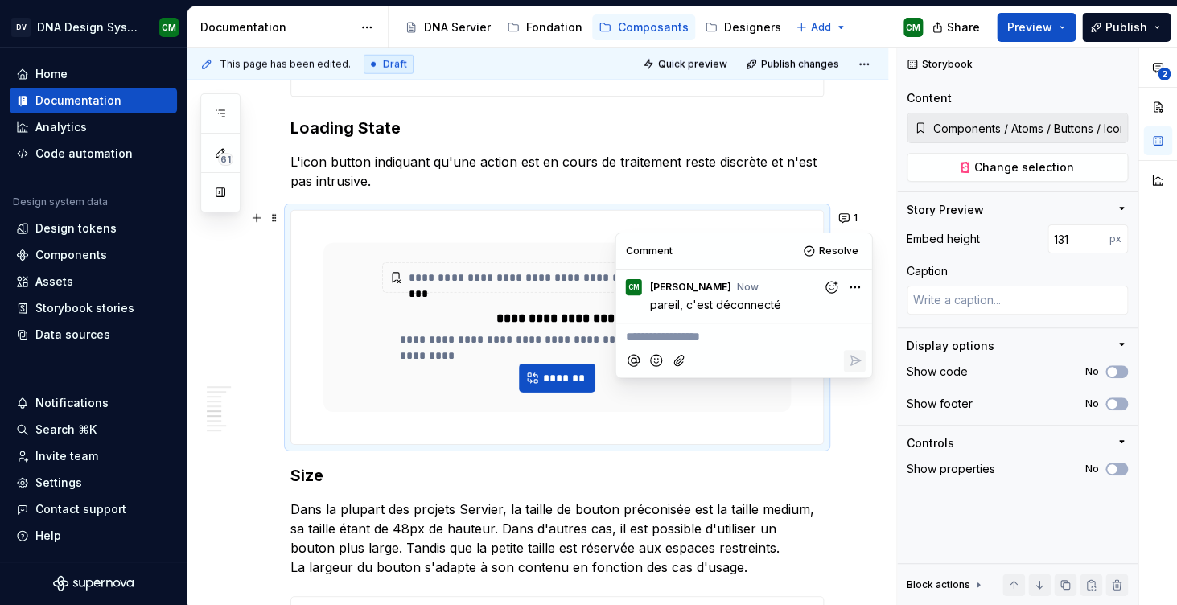
click at [672, 168] on p "L'icon button indiquant qu'une action est en cours de traitement reste discrète…" at bounding box center [556, 171] width 533 height 39
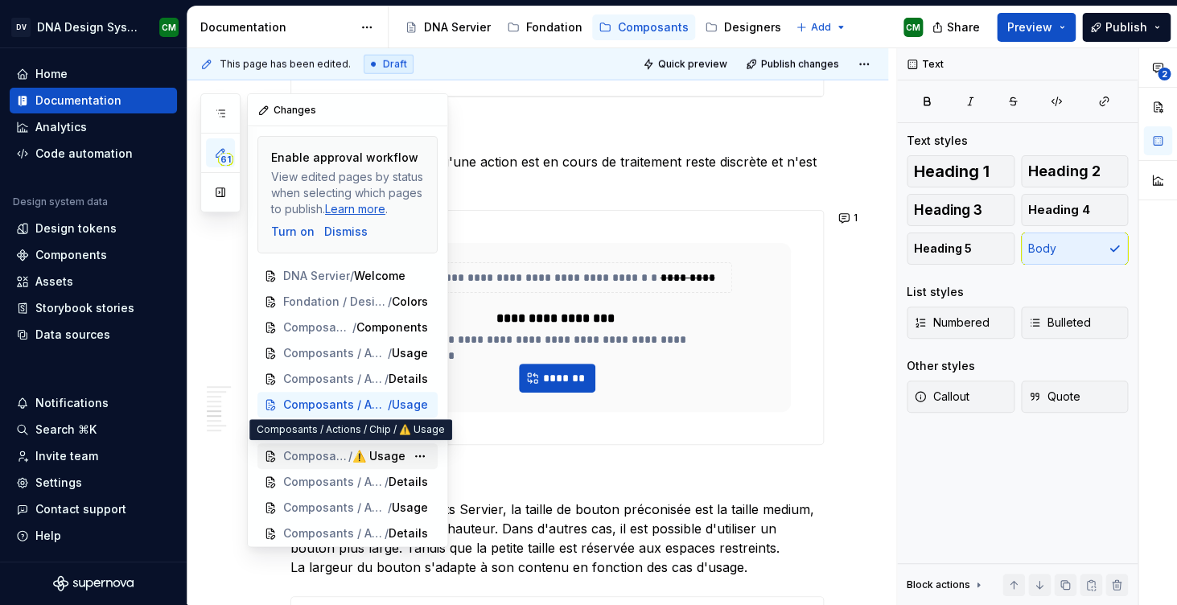
click at [327, 462] on span "Composants / Actions / Chip" at bounding box center [315, 456] width 65 height 16
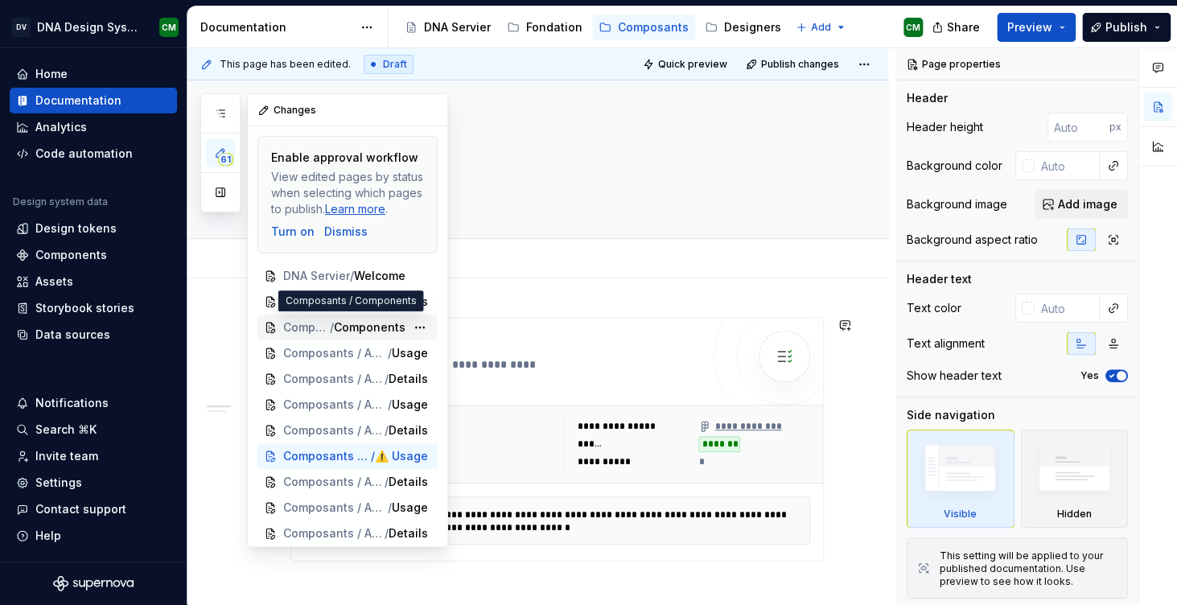
click at [330, 327] on span "/" at bounding box center [332, 327] width 4 height 16
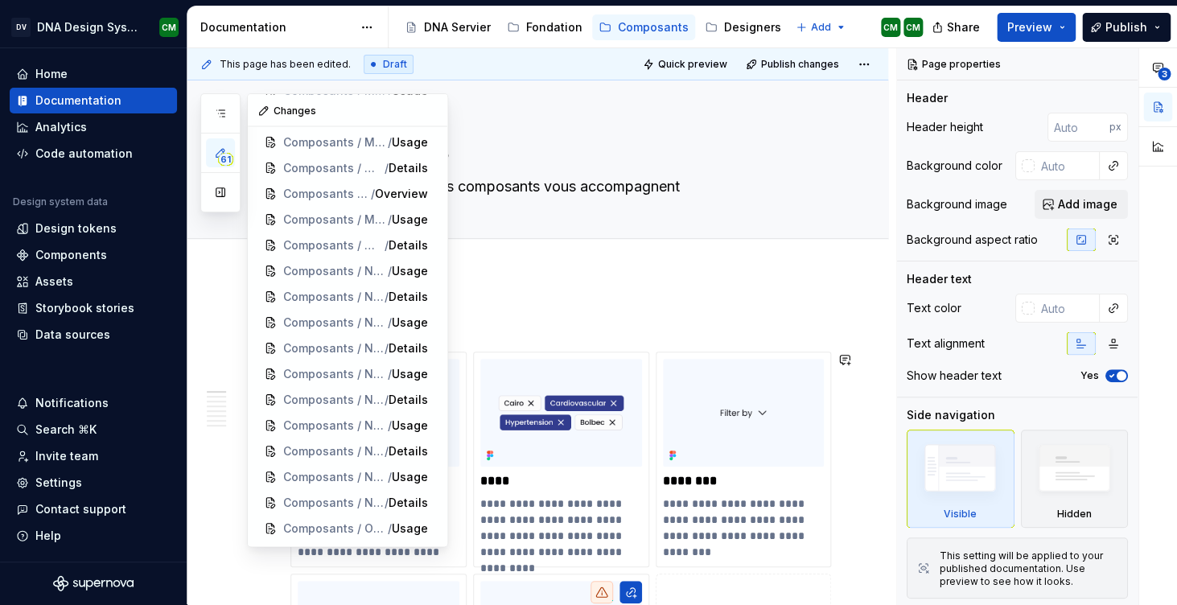
scroll to position [1297, 0]
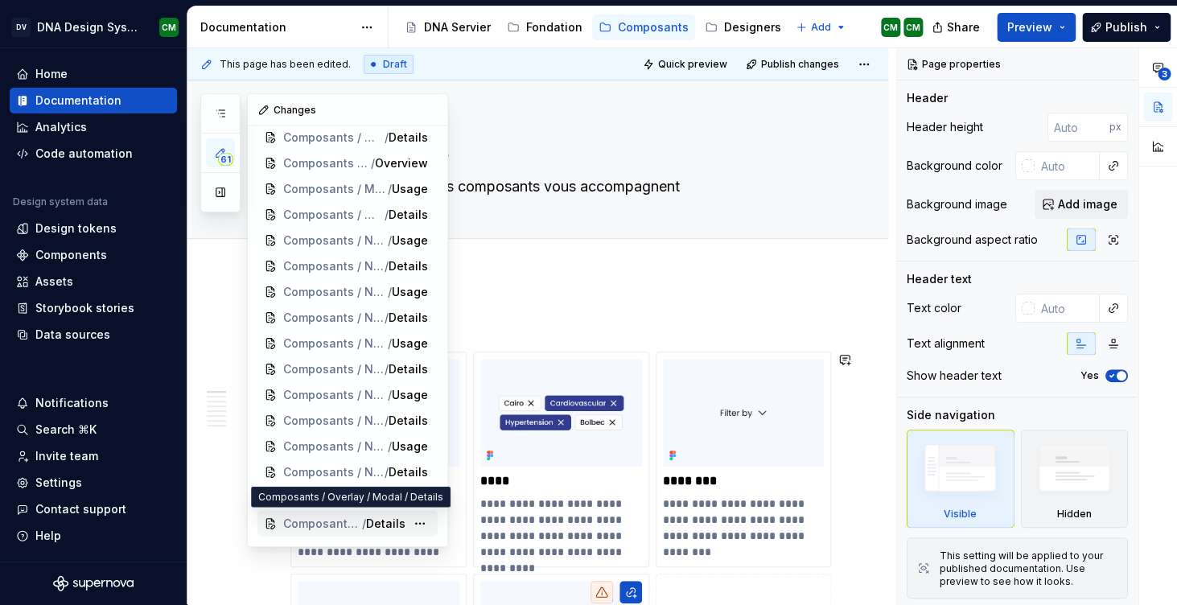
click at [322, 521] on span "Composants / Overlay / Modal" at bounding box center [322, 524] width 79 height 16
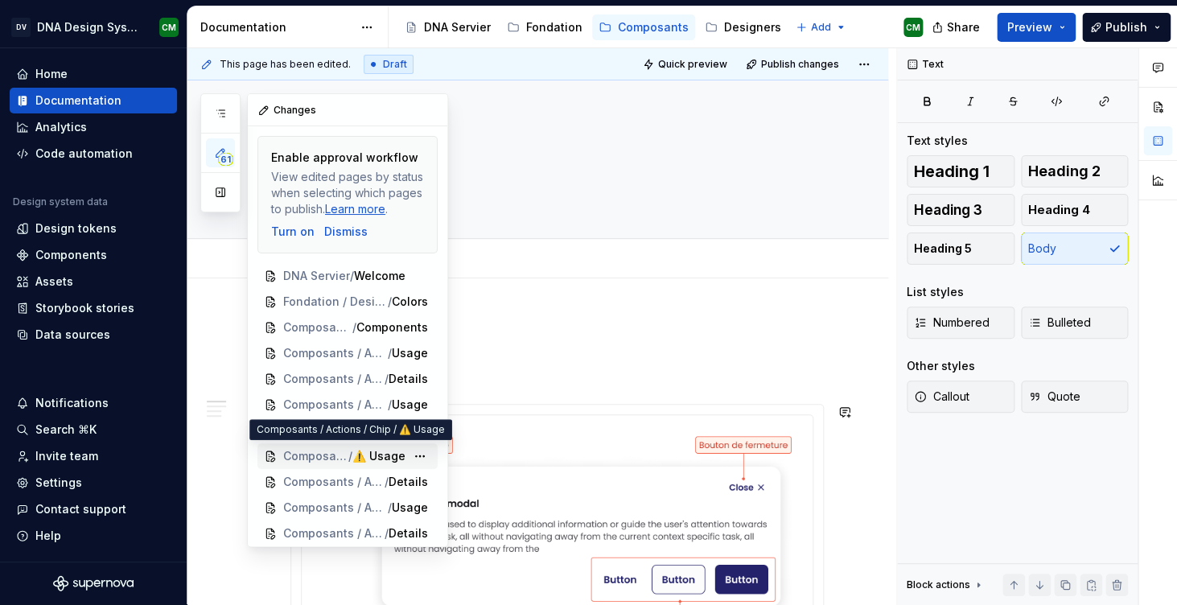
click at [344, 455] on span "Composants / Actions / Chip" at bounding box center [315, 456] width 65 height 16
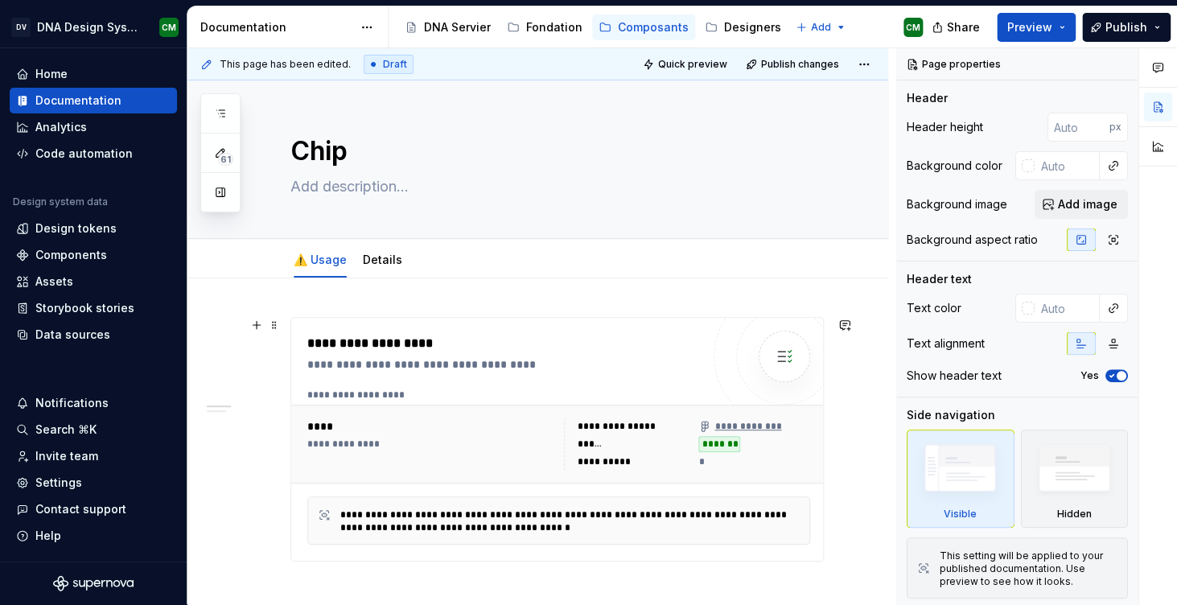
click at [603, 447] on div "******" at bounding box center [592, 444] width 29 height 13
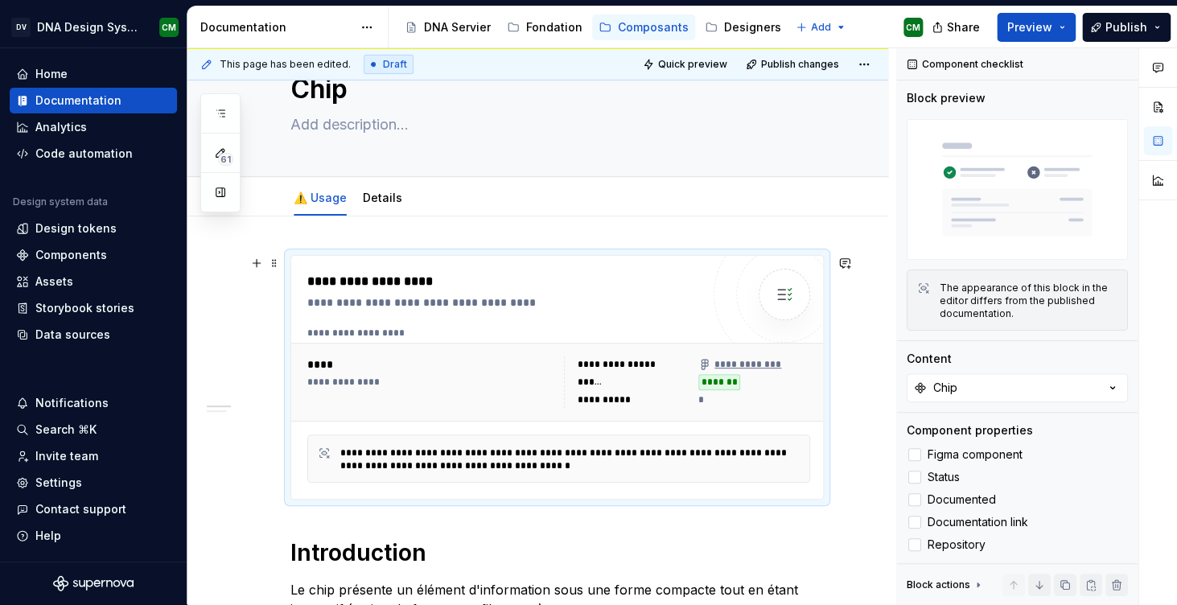
scroll to position [72, 0]
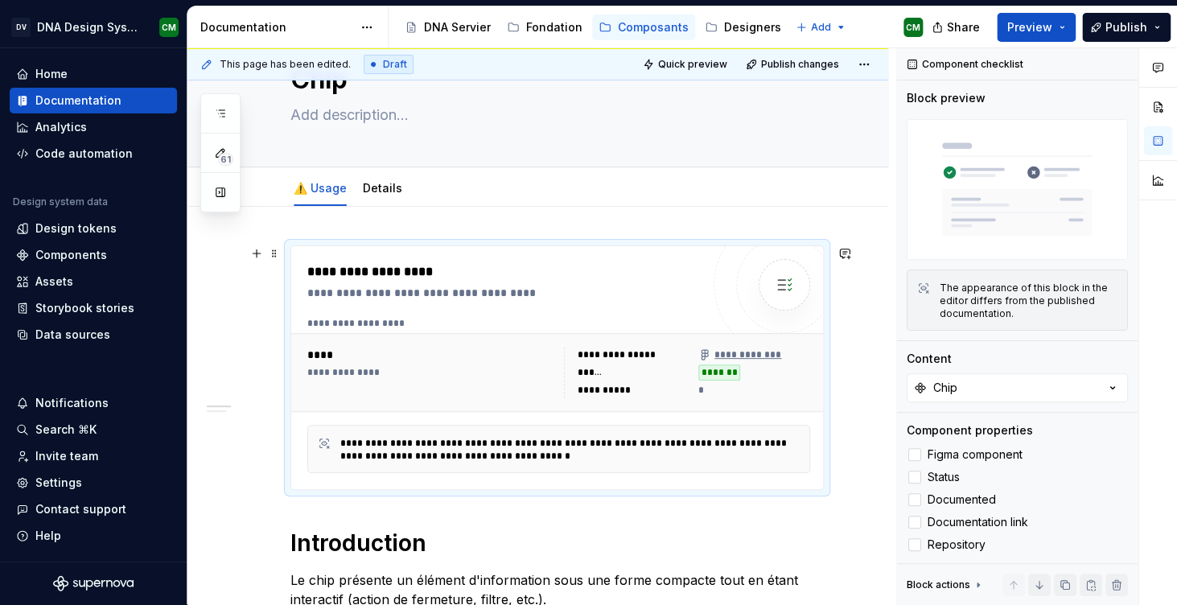
click at [724, 379] on div "*******" at bounding box center [719, 372] width 42 height 16
click at [721, 375] on div "*******" at bounding box center [719, 372] width 42 height 16
click at [679, 389] on div "**********" at bounding box center [634, 390] width 112 height 16
click at [382, 270] on div "**********" at bounding box center [507, 271] width 401 height 19
type textarea "*"
